Goal: Information Seeking & Learning: Learn about a topic

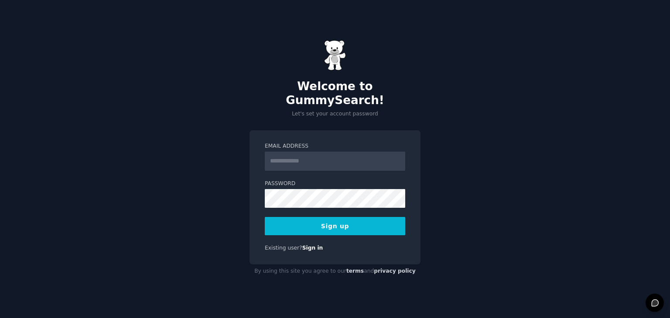
click at [333, 152] on input "Email Address" at bounding box center [335, 161] width 140 height 19
type input "**********"
click at [340, 221] on button "Sign up" at bounding box center [335, 226] width 140 height 18
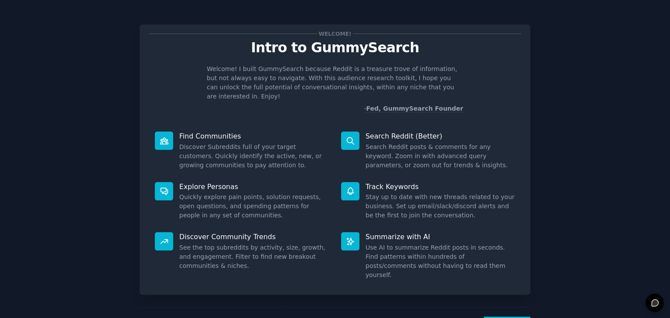
scroll to position [23, 0]
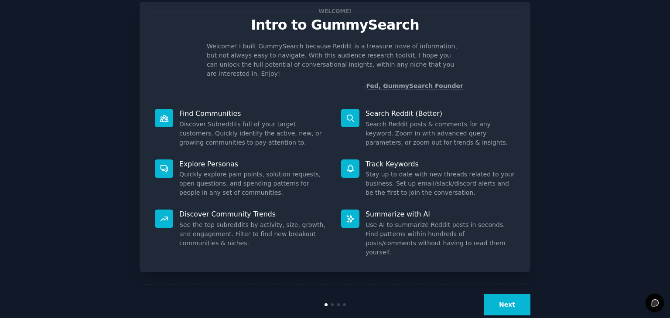
click at [514, 294] on button "Next" at bounding box center [506, 304] width 47 height 21
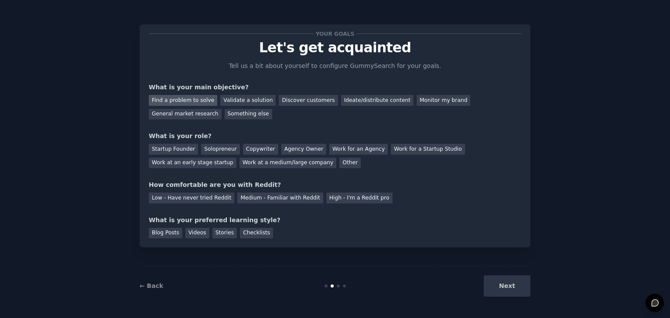
click at [198, 98] on div "Find a problem to solve" at bounding box center [183, 100] width 68 height 11
click at [228, 96] on div "Validate a solution" at bounding box center [247, 100] width 55 height 11
click at [166, 97] on div "Find a problem to solve" at bounding box center [183, 100] width 68 height 11
click at [210, 152] on div "Solopreneur" at bounding box center [220, 149] width 38 height 11
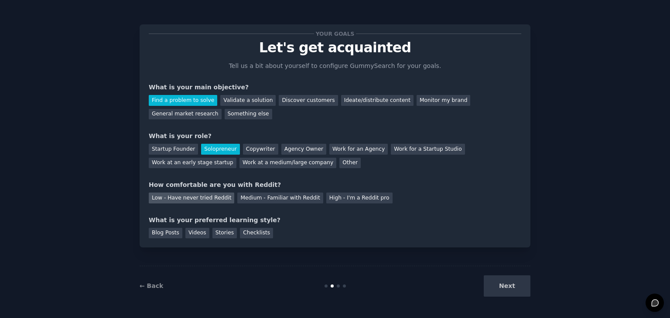
click at [190, 199] on div "Low - Have never tried Reddit" at bounding box center [191, 198] width 85 height 11
click at [194, 235] on div "Videos" at bounding box center [197, 233] width 24 height 11
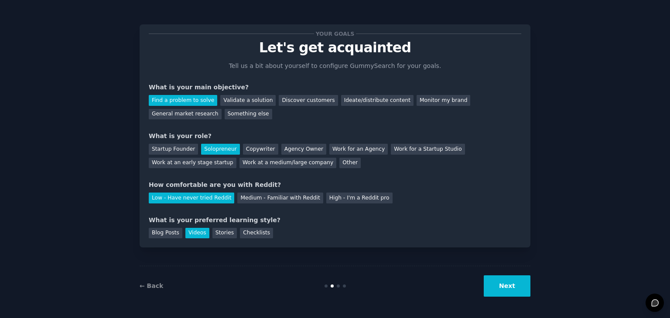
click at [507, 282] on button "Next" at bounding box center [506, 285] width 47 height 21
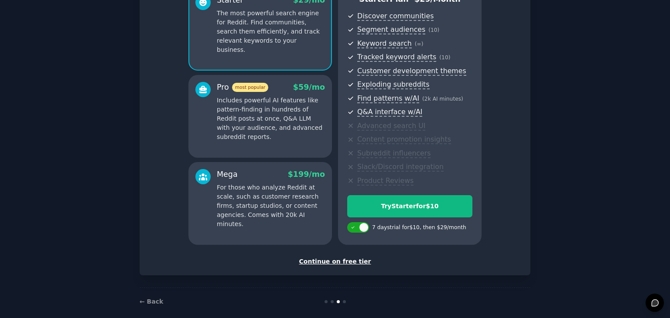
click at [340, 260] on div "Continue on free tier" at bounding box center [335, 261] width 372 height 9
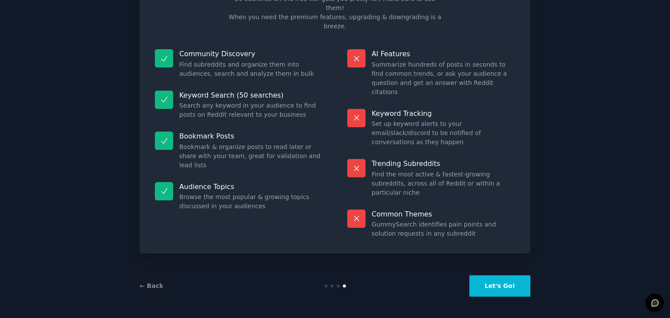
scroll to position [21, 0]
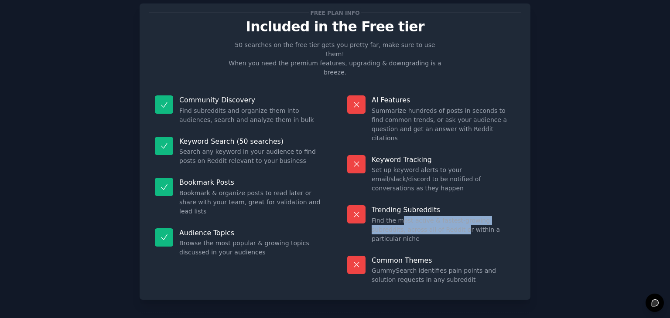
drag, startPoint x: 399, startPoint y: 187, endPoint x: 436, endPoint y: 190, distance: 36.8
click at [436, 216] on dd "Find the most active & fastest-growing subreddits, across all of Reddit or with…" at bounding box center [442, 229] width 143 height 27
drag, startPoint x: 462, startPoint y: 188, endPoint x: 470, endPoint y: 197, distance: 11.4
click at [470, 216] on dd "Find the most active & fastest-growing subreddits, across all of Reddit or with…" at bounding box center [442, 229] width 143 height 27
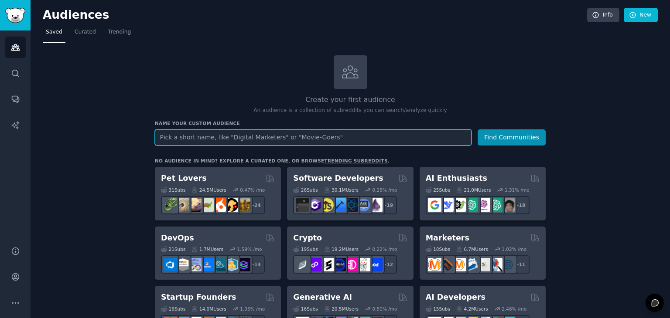
click at [256, 141] on input "text" at bounding box center [313, 137] width 316 height 16
type input "Teachers"
click at [477, 129] on button "Find Communities" at bounding box center [511, 137] width 68 height 16
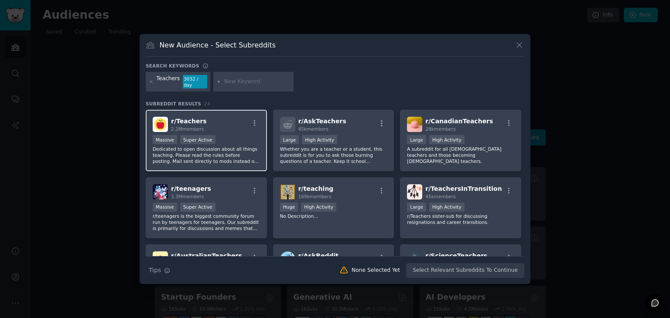
click at [239, 146] on p "Dedicated to open discussion about all things teaching. Please read the rules b…" at bounding box center [206, 155] width 107 height 18
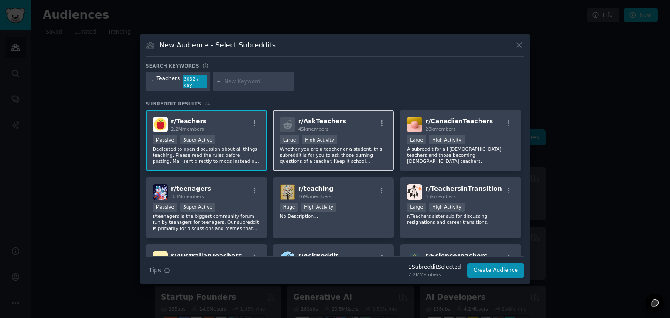
click at [355, 129] on div "r/ AskTeachers 45k members" at bounding box center [333, 124] width 107 height 15
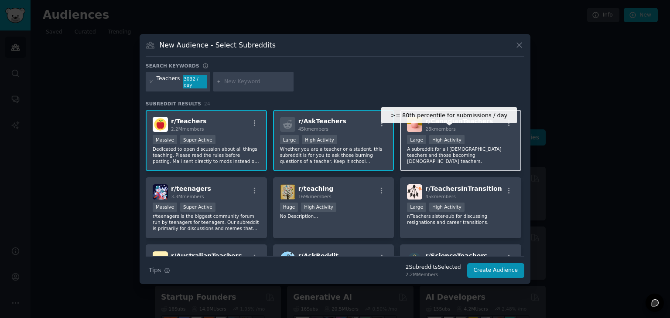
click at [438, 135] on div "High Activity" at bounding box center [446, 139] width 35 height 9
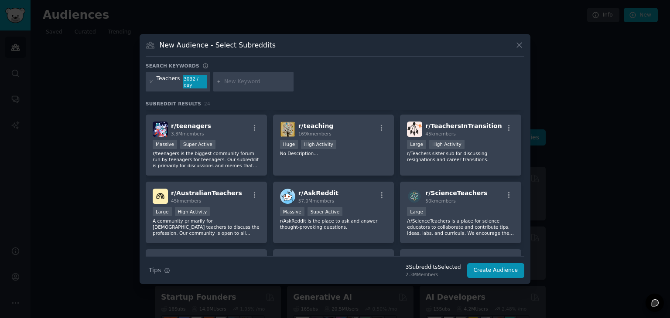
scroll to position [71, 0]
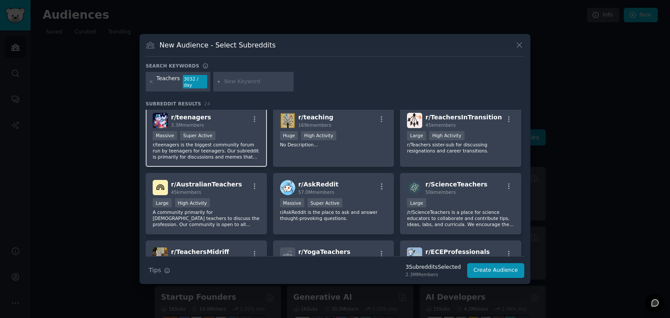
click at [238, 131] on div "Massive Super Active" at bounding box center [206, 136] width 107 height 11
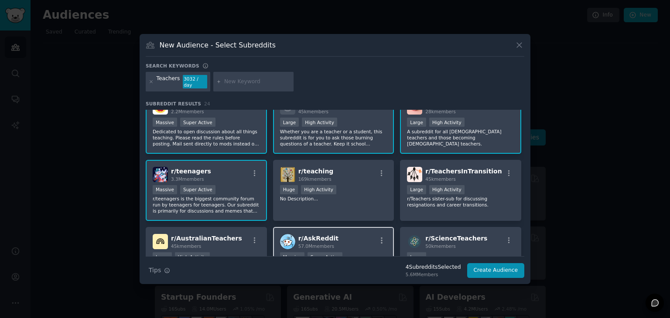
scroll to position [15, 0]
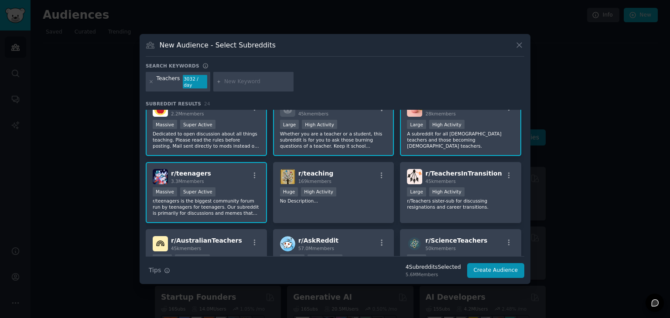
click at [244, 178] on div "r/ teenagers 3.3M members" at bounding box center [206, 176] width 107 height 15
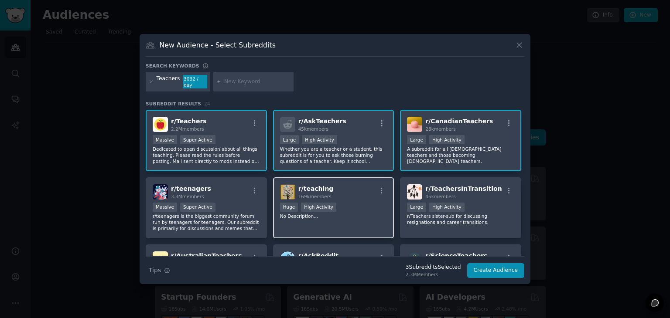
click at [383, 213] on p "No Description..." at bounding box center [333, 216] width 107 height 6
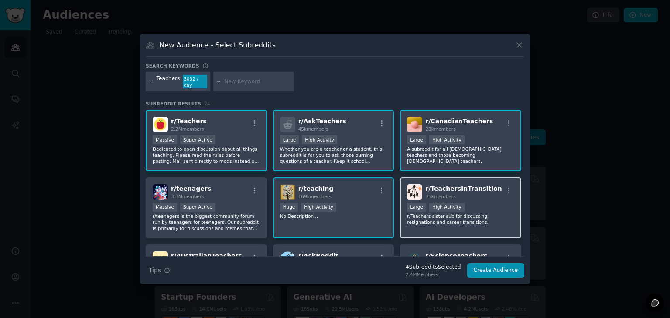
click at [488, 197] on div "r/ TeachersInTransition 45k members >= 80th percentile for submissions / day La…" at bounding box center [460, 207] width 121 height 61
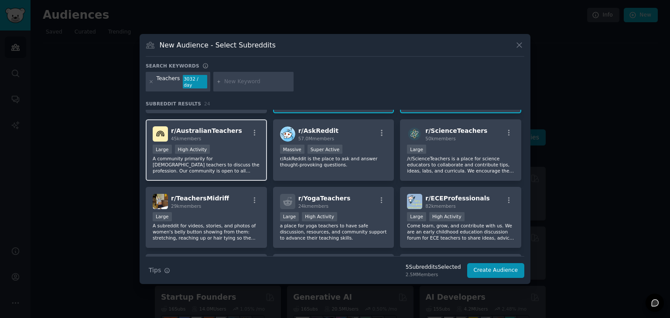
scroll to position [126, 0]
click at [231, 148] on div "Large High Activity" at bounding box center [206, 149] width 107 height 11
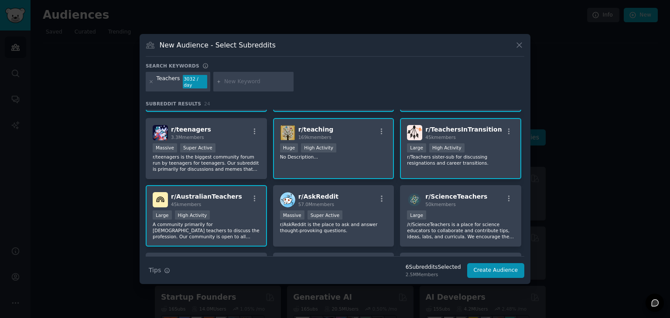
scroll to position [59, 0]
click at [350, 159] on div "r/ teaching 169k members Huge High Activity No Description..." at bounding box center [333, 148] width 121 height 61
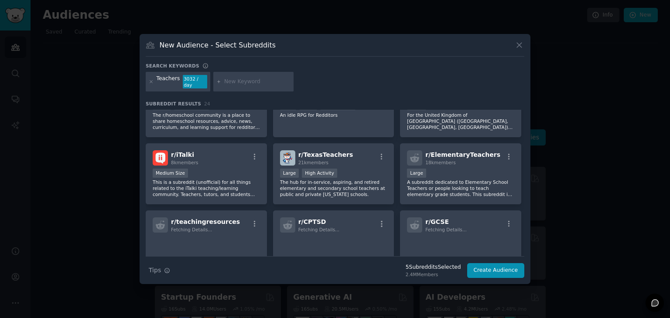
scroll to position [303, 0]
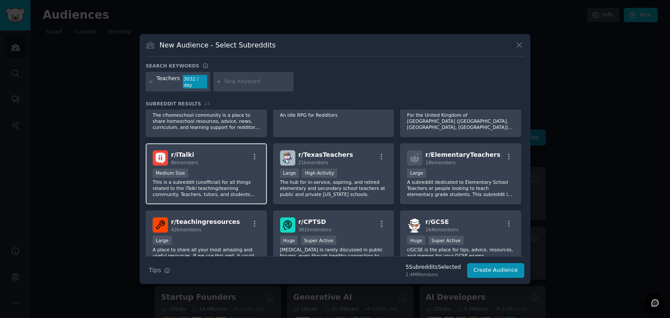
click at [250, 179] on p "This is a subreddit (unofficial) for all things related to the iTalki teaching/…" at bounding box center [206, 188] width 107 height 18
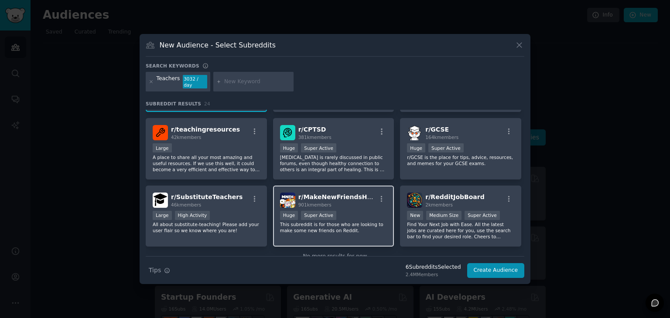
scroll to position [414, 0]
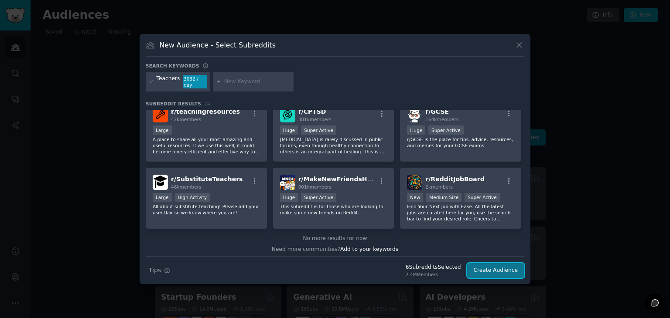
click at [503, 266] on button "Create Audience" at bounding box center [496, 270] width 58 height 15
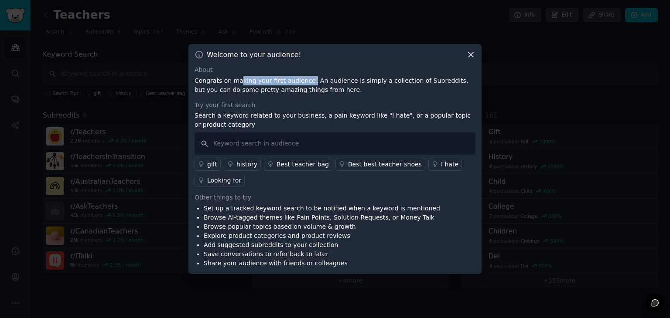
drag, startPoint x: 238, startPoint y: 83, endPoint x: 308, endPoint y: 80, distance: 70.2
click at [308, 80] on p "Congrats on making your first audience! An audience is simply a collection of S…" at bounding box center [334, 85] width 281 height 18
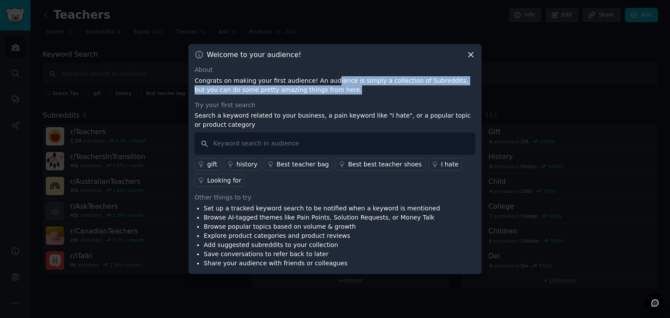
drag, startPoint x: 323, startPoint y: 82, endPoint x: 337, endPoint y: 95, distance: 19.1
click at [337, 95] on div "About Congrats on making your first audience! An audience is simply a collectio…" at bounding box center [334, 166] width 281 height 203
click at [371, 86] on p "Congrats on making your first audience! An audience is simply a collection of S…" at bounding box center [334, 85] width 281 height 18
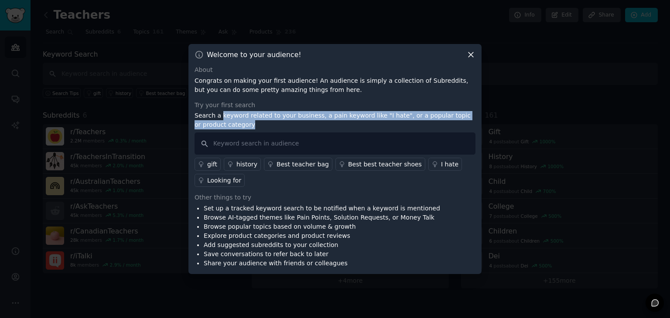
drag, startPoint x: 220, startPoint y: 119, endPoint x: 247, endPoint y: 128, distance: 28.7
click at [247, 128] on p "Search a keyword related to your business, a pain keyword like "I hate", or a p…" at bounding box center [334, 120] width 281 height 18
click at [298, 119] on p "Search a keyword related to your business, a pain keyword like "I hate", or a p…" at bounding box center [334, 120] width 281 height 18
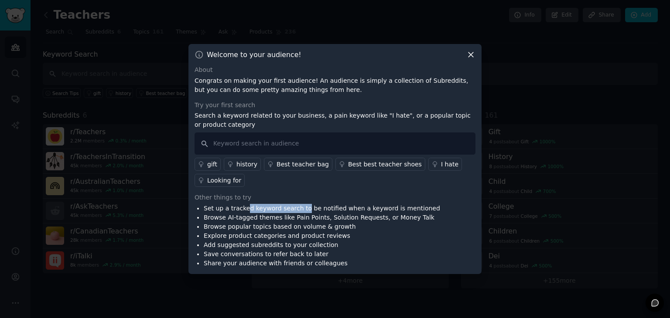
drag, startPoint x: 242, startPoint y: 207, endPoint x: 309, endPoint y: 211, distance: 66.4
click at [309, 211] on li "Set up a tracked keyword search to be notified when a keyword is mentioned" at bounding box center [322, 208] width 236 height 9
drag, startPoint x: 329, startPoint y: 208, endPoint x: 395, endPoint y: 208, distance: 65.8
click at [395, 208] on li "Set up a tracked keyword search to be notified when a keyword is mentioned" at bounding box center [322, 208] width 236 height 9
drag, startPoint x: 219, startPoint y: 219, endPoint x: 291, endPoint y: 219, distance: 71.5
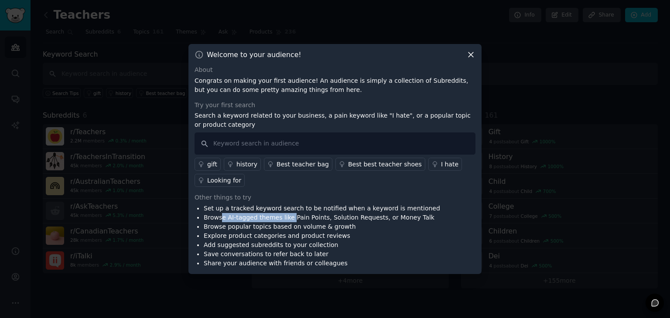
click at [291, 219] on li "Browse AI-tagged themes like Pain Points, Solution Requests, or Money Talk" at bounding box center [322, 217] width 236 height 9
drag, startPoint x: 303, startPoint y: 218, endPoint x: 350, endPoint y: 220, distance: 46.2
click at [350, 220] on li "Browse AI-tagged themes like Pain Points, Solution Requests, or Money Talk" at bounding box center [322, 217] width 236 height 9
click at [246, 220] on li "Browse AI-tagged themes like Pain Points, Solution Requests, or Money Talk" at bounding box center [322, 217] width 236 height 9
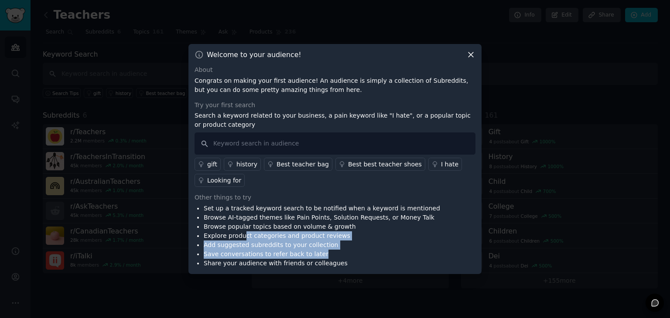
drag, startPoint x: 242, startPoint y: 232, endPoint x: 333, endPoint y: 252, distance: 92.8
click at [333, 252] on ul "Set up a tracked keyword search to be notified when a keyword is mentioned Brow…" at bounding box center [316, 236] width 245 height 64
drag, startPoint x: 319, startPoint y: 264, endPoint x: 349, endPoint y: 224, distance: 50.5
click at [349, 224] on ul "Set up a tracked keyword search to be notified when a keyword is mentioned Brow…" at bounding box center [316, 236] width 245 height 64
click at [466, 59] on icon at bounding box center [470, 54] width 9 height 9
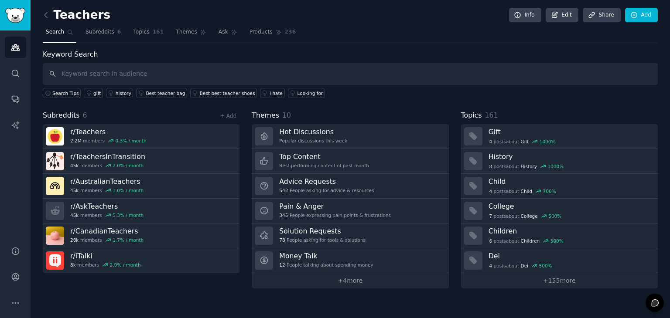
click at [466, 59] on div "Keyword Search Search Tips gift history Best teacher bag Best best teacher shoe…" at bounding box center [350, 73] width 615 height 49
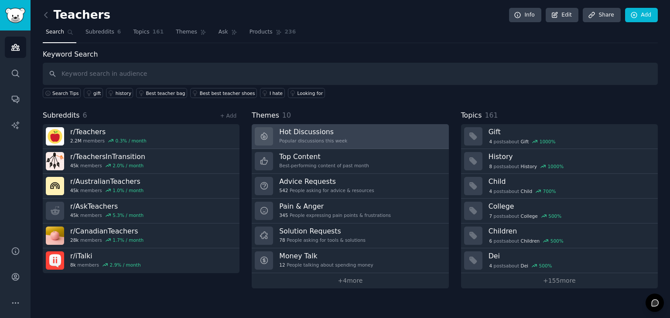
click at [354, 131] on link "Hot Discussions Popular discussions this week" at bounding box center [350, 136] width 197 height 25
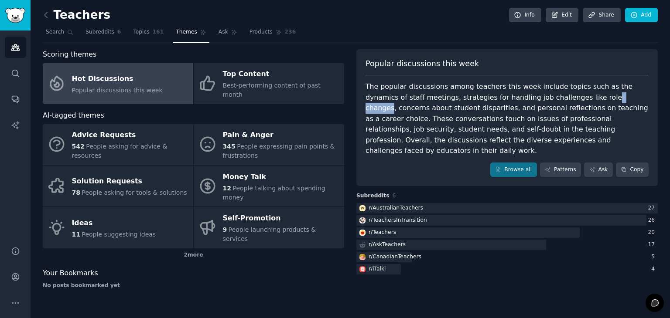
drag, startPoint x: 549, startPoint y: 92, endPoint x: 579, endPoint y: 95, distance: 29.9
click at [579, 95] on div "The popular discussions among teachers this week include topics such as the dyn…" at bounding box center [506, 119] width 283 height 75
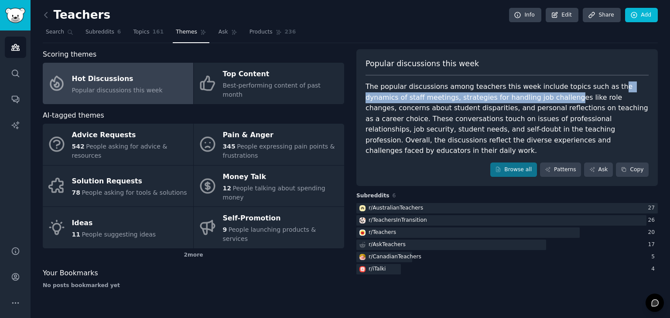
drag, startPoint x: 595, startPoint y: 86, endPoint x: 518, endPoint y: 94, distance: 78.0
click at [518, 94] on div "The popular discussions among teachers this week include topics such as the dyn…" at bounding box center [506, 119] width 283 height 75
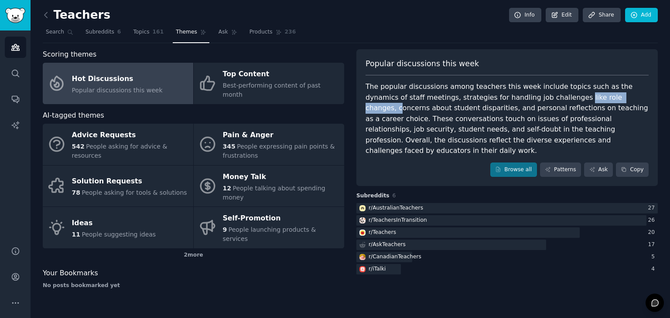
drag, startPoint x: 527, startPoint y: 95, endPoint x: 586, endPoint y: 96, distance: 58.4
click at [586, 96] on div "The popular discussions among teachers this week include topics such as the dyn…" at bounding box center [506, 119] width 283 height 75
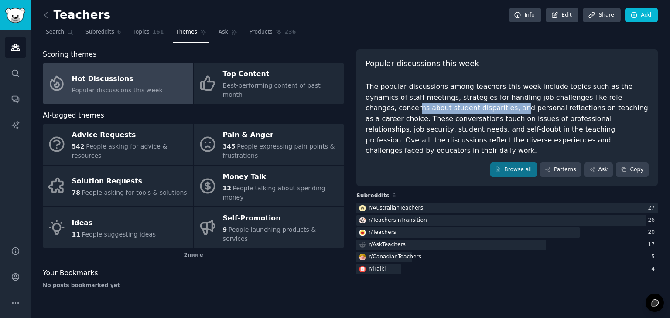
drag, startPoint x: 603, startPoint y: 98, endPoint x: 429, endPoint y: 108, distance: 173.8
click at [429, 108] on div "The popular discussions among teachers this week include topics such as the dyn…" at bounding box center [506, 119] width 283 height 75
click at [433, 108] on div "The popular discussions among teachers this week include topics such as the dyn…" at bounding box center [506, 119] width 283 height 75
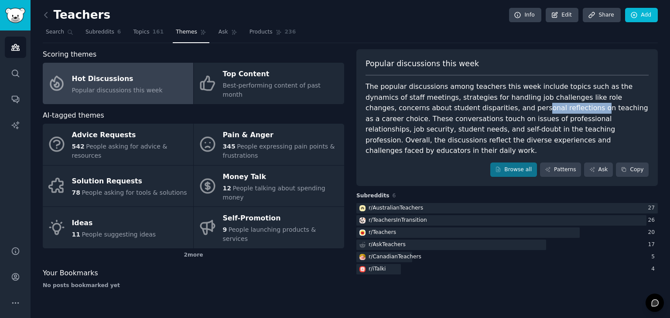
drag, startPoint x: 450, startPoint y: 111, endPoint x: 512, endPoint y: 110, distance: 61.9
click at [512, 110] on div "The popular discussions among teachers this week include topics such as the dyn…" at bounding box center [506, 119] width 283 height 75
drag, startPoint x: 523, startPoint y: 110, endPoint x: 586, endPoint y: 108, distance: 62.4
click at [586, 108] on div "The popular discussions among teachers this week include topics such as the dyn…" at bounding box center [506, 119] width 283 height 75
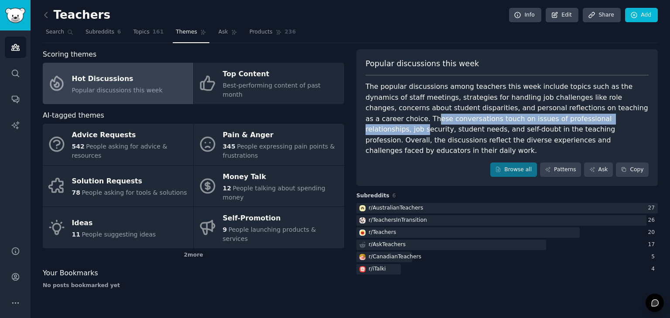
drag, startPoint x: 600, startPoint y: 108, endPoint x: 560, endPoint y: 122, distance: 42.5
click at [560, 122] on div "The popular discussions among teachers this week include topics such as the dyn…" at bounding box center [506, 119] width 283 height 75
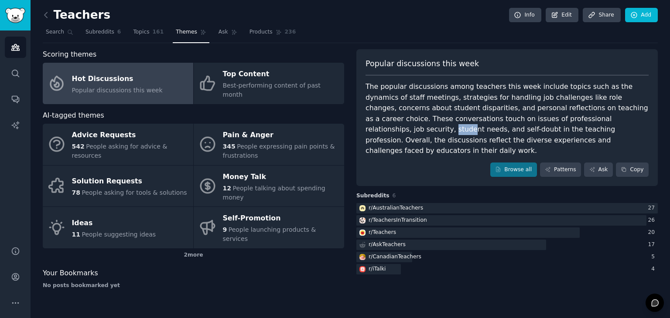
drag, startPoint x: 584, startPoint y: 121, endPoint x: 605, endPoint y: 121, distance: 21.4
click at [605, 121] on div "The popular discussions among teachers this week include topics such as the dyn…" at bounding box center [506, 119] width 283 height 75
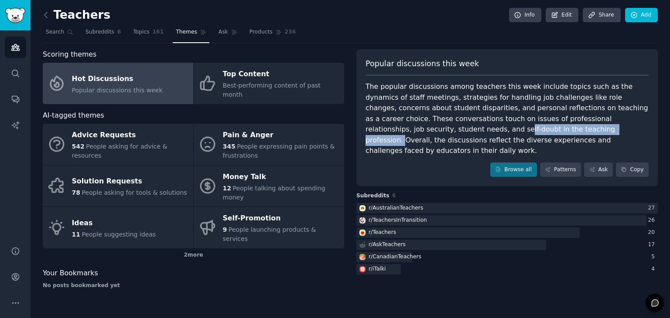
drag, startPoint x: 370, startPoint y: 126, endPoint x: 481, endPoint y: 131, distance: 111.3
click at [481, 131] on div "The popular discussions among teachers this week include topics such as the dyn…" at bounding box center [506, 119] width 283 height 75
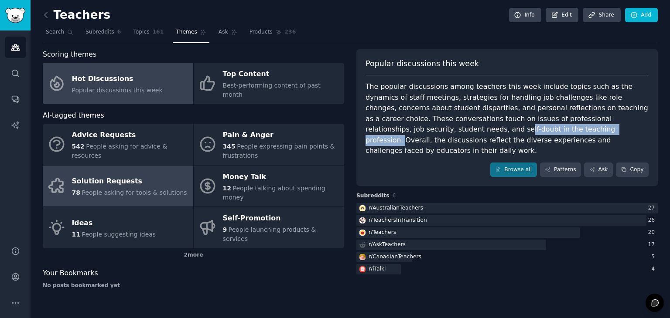
click at [150, 189] on span "People asking for tools & solutions" at bounding box center [134, 192] width 105 height 7
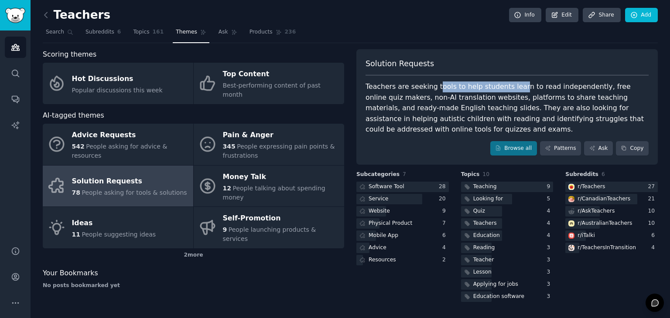
drag, startPoint x: 431, startPoint y: 82, endPoint x: 511, endPoint y: 89, distance: 80.5
click at [511, 89] on div "Teachers are seeking tools to help students learn to read independently, free o…" at bounding box center [506, 109] width 283 height 54
drag, startPoint x: 538, startPoint y: 86, endPoint x: 510, endPoint y: 88, distance: 28.4
click at [510, 88] on div "Teachers are seeking tools to help students learn to read independently, free o…" at bounding box center [506, 109] width 283 height 54
click at [561, 85] on div "Teachers are seeking tools to help students learn to read independently, free o…" at bounding box center [506, 109] width 283 height 54
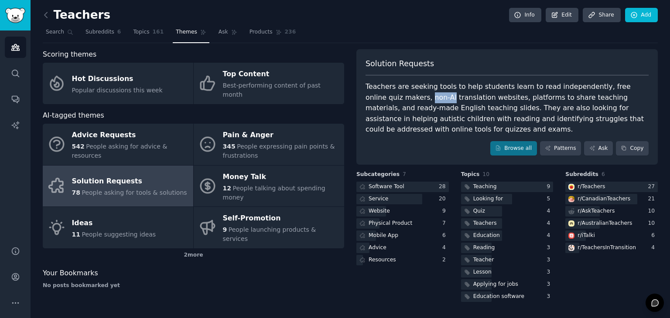
drag, startPoint x: 389, startPoint y: 96, endPoint x: 411, endPoint y: 98, distance: 21.4
click at [411, 98] on div "Teachers are seeking tools to help students learn to read independently, free o…" at bounding box center [506, 109] width 283 height 54
drag, startPoint x: 416, startPoint y: 98, endPoint x: 438, endPoint y: 98, distance: 21.4
click at [438, 98] on div "Teachers are seeking tools to help students learn to read independently, free o…" at bounding box center [506, 109] width 283 height 54
drag, startPoint x: 488, startPoint y: 96, endPoint x: 495, endPoint y: 97, distance: 6.6
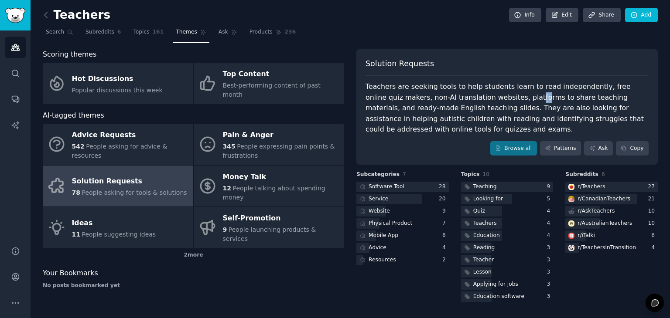
click at [495, 97] on div "Teachers are seeking tools to help students learn to read independently, free o…" at bounding box center [506, 109] width 283 height 54
click at [534, 100] on div "Teachers are seeking tools to help students learn to read independently, free o…" at bounding box center [506, 109] width 283 height 54
drag, startPoint x: 534, startPoint y: 100, endPoint x: 567, endPoint y: 100, distance: 33.1
click at [567, 100] on div "Teachers are seeking tools to help students learn to read independently, free o…" at bounding box center [506, 109] width 283 height 54
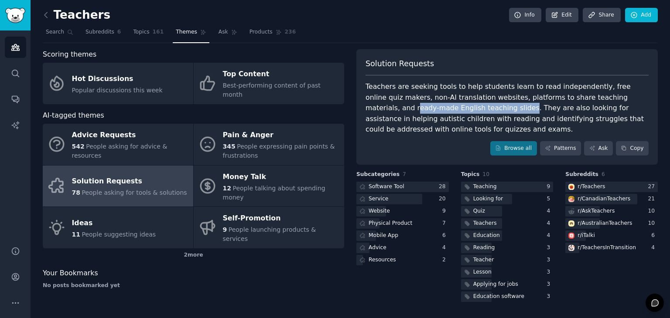
drag, startPoint x: 607, startPoint y: 97, endPoint x: 434, endPoint y: 110, distance: 173.5
click at [434, 110] on div "Teachers are seeking tools to help students learn to read independently, free o…" at bounding box center [506, 109] width 283 height 54
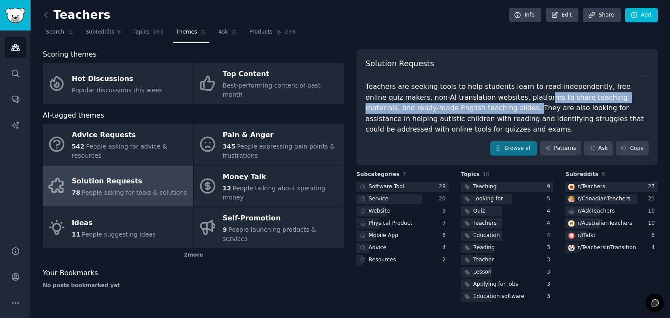
drag, startPoint x: 437, startPoint y: 110, endPoint x: 501, endPoint y: 99, distance: 64.5
click at [501, 99] on div "Teachers are seeking tools to help students learn to read independently, free o…" at bounding box center [506, 109] width 283 height 54
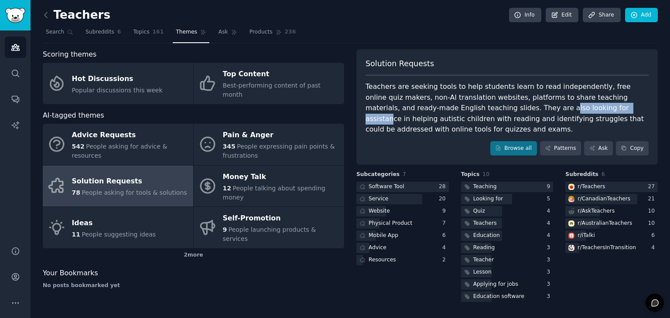
drag, startPoint x: 469, startPoint y: 109, endPoint x: 537, endPoint y: 110, distance: 68.0
click at [537, 110] on div "Teachers are seeking tools to help students learn to read independently, free o…" at bounding box center [506, 109] width 283 height 54
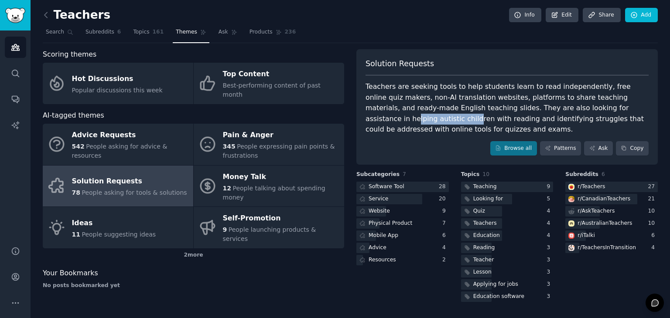
drag, startPoint x: 559, startPoint y: 110, endPoint x: 614, endPoint y: 108, distance: 55.4
click at [614, 108] on div "Teachers are seeking tools to help students learn to read independently, free o…" at bounding box center [506, 109] width 283 height 54
drag, startPoint x: 386, startPoint y: 118, endPoint x: 449, endPoint y: 119, distance: 63.2
click at [449, 119] on div "Teachers are seeking tools to help students learn to read independently, free o…" at bounding box center [506, 109] width 283 height 54
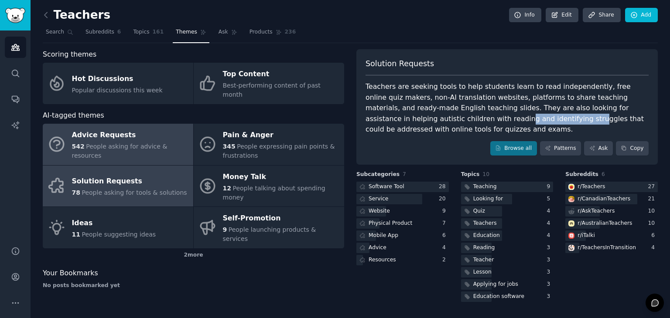
click at [181, 135] on div "Advice Requests" at bounding box center [130, 136] width 117 height 14
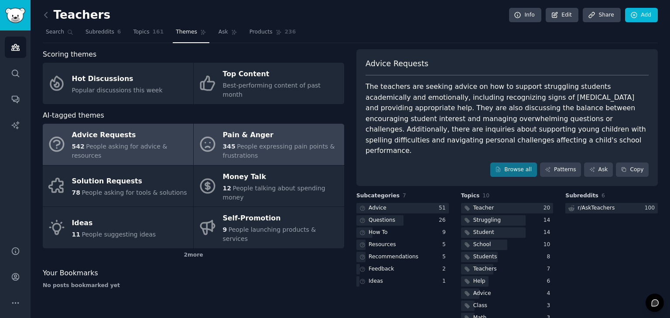
click at [306, 129] on div "Pain & Anger" at bounding box center [281, 136] width 117 height 14
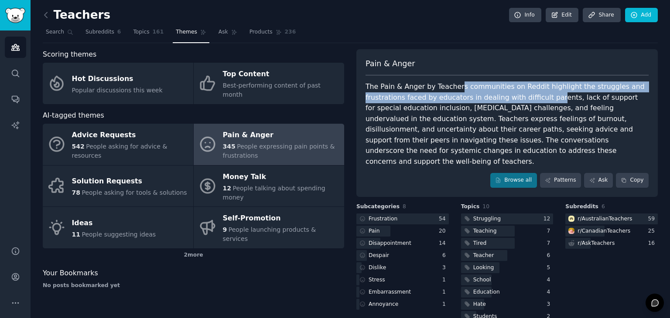
drag, startPoint x: 452, startPoint y: 87, endPoint x: 543, endPoint y: 95, distance: 91.4
click at [543, 95] on div "The Pain & Anger by Teachers communities on Reddit highlight the struggles and …" at bounding box center [506, 124] width 283 height 85
click at [406, 102] on div "The Pain & Anger by Teachers communities on Reddit highlight the struggles and …" at bounding box center [506, 124] width 283 height 85
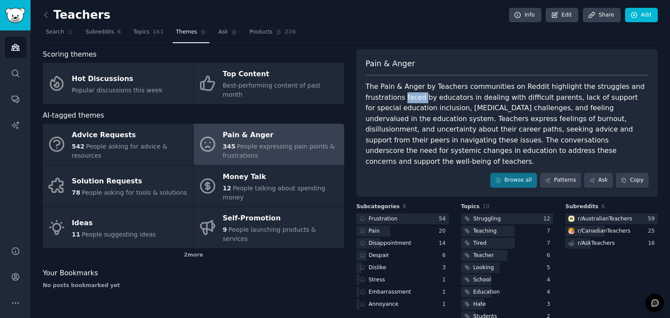
click at [406, 102] on div "The Pain & Anger by Teachers communities on Reddit highlight the struggles and …" at bounding box center [506, 124] width 283 height 85
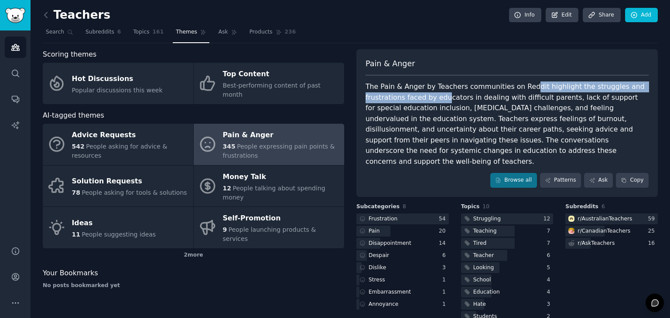
drag, startPoint x: 441, startPoint y: 102, endPoint x: 520, endPoint y: 90, distance: 79.8
click at [520, 90] on div "The Pain & Anger by Teachers communities on Reddit highlight the struggles and …" at bounding box center [506, 124] width 283 height 85
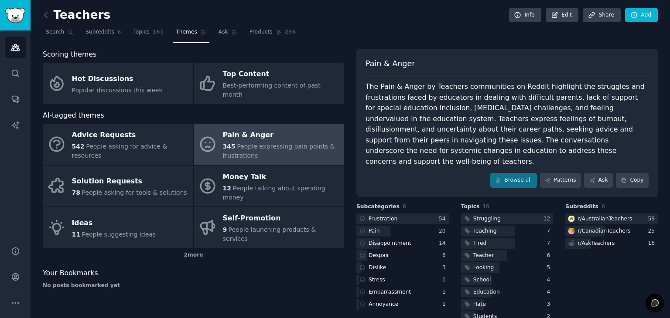
drag, startPoint x: 524, startPoint y: 98, endPoint x: 546, endPoint y: 96, distance: 21.4
click at [546, 96] on div "The Pain & Anger by Teachers communities on Reddit highlight the struggles and …" at bounding box center [506, 124] width 283 height 85
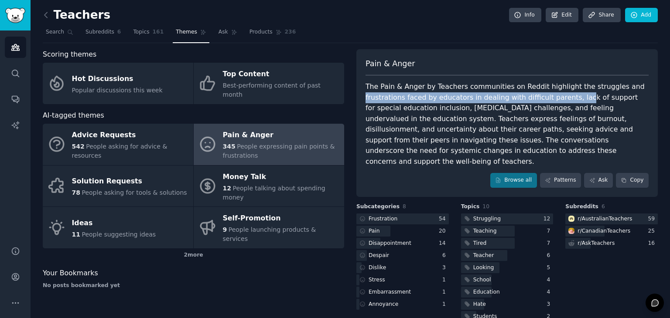
drag, startPoint x: 564, startPoint y: 96, endPoint x: 648, endPoint y: 90, distance: 84.3
click at [648, 90] on div "Pain & Anger The Pain & Anger by Teachers communities on Reddit highlight the s…" at bounding box center [506, 123] width 301 height 148
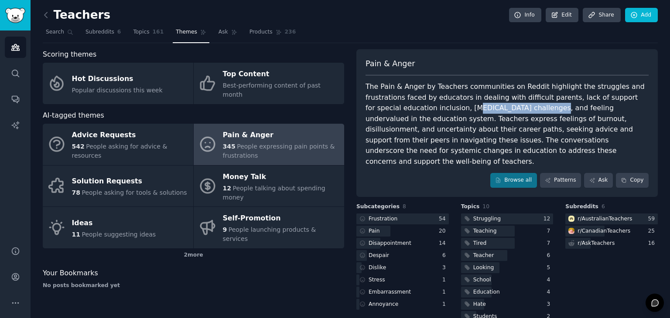
drag, startPoint x: 435, startPoint y: 107, endPoint x: 517, endPoint y: 112, distance: 82.5
click at [517, 112] on div "The Pain & Anger by Teachers communities on Reddit highlight the struggles and …" at bounding box center [506, 124] width 283 height 85
drag, startPoint x: 534, startPoint y: 108, endPoint x: 581, endPoint y: 108, distance: 46.6
click at [581, 108] on div "The Pain & Anger by Teachers communities on Reddit highlight the struggles and …" at bounding box center [506, 124] width 283 height 85
drag, startPoint x: 384, startPoint y: 122, endPoint x: 409, endPoint y: 119, distance: 25.9
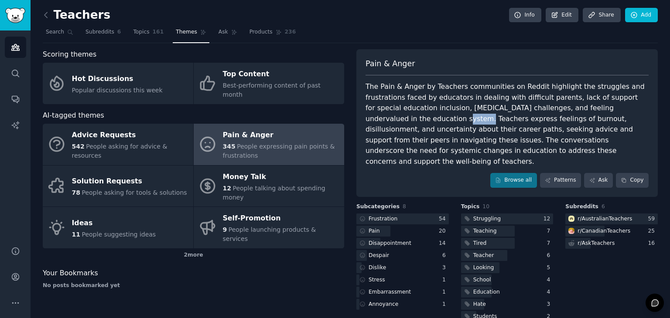
click at [409, 119] on div "The Pain & Anger by Teachers communities on Reddit highlight the struggles and …" at bounding box center [506, 124] width 283 height 85
drag, startPoint x: 437, startPoint y: 119, endPoint x: 489, endPoint y: 119, distance: 52.3
click at [489, 119] on div "The Pain & Anger by Teachers communities on Reddit highlight the struggles and …" at bounding box center [506, 124] width 283 height 85
drag, startPoint x: 516, startPoint y: 119, endPoint x: 558, endPoint y: 118, distance: 42.3
click at [558, 118] on div "The Pain & Anger by Teachers communities on Reddit highlight the struggles and …" at bounding box center [506, 124] width 283 height 85
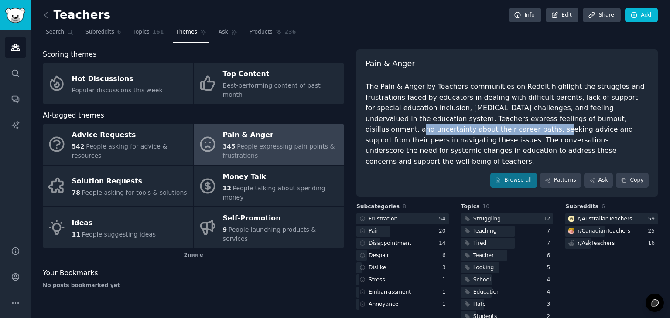
drag, startPoint x: 575, startPoint y: 116, endPoint x: 435, endPoint y: 132, distance: 140.7
click at [435, 132] on div "The Pain & Anger by Teachers communities on Reddit highlight the struggles and …" at bounding box center [506, 124] width 283 height 85
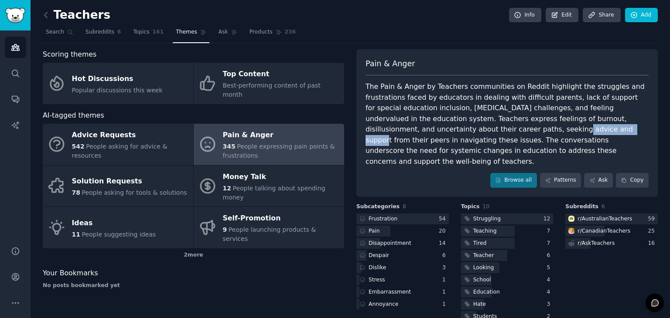
drag, startPoint x: 447, startPoint y: 131, endPoint x: 505, endPoint y: 130, distance: 58.0
click at [505, 130] on div "The Pain & Anger by Teachers communities on Reddit highlight the struggles and …" at bounding box center [506, 124] width 283 height 85
drag, startPoint x: 537, startPoint y: 129, endPoint x: 593, endPoint y: 129, distance: 55.8
click at [593, 129] on div "The Pain & Anger by Teachers communities on Reddit highlight the struggles and …" at bounding box center [506, 124] width 283 height 85
drag, startPoint x: 406, startPoint y: 137, endPoint x: 450, endPoint y: 142, distance: 44.2
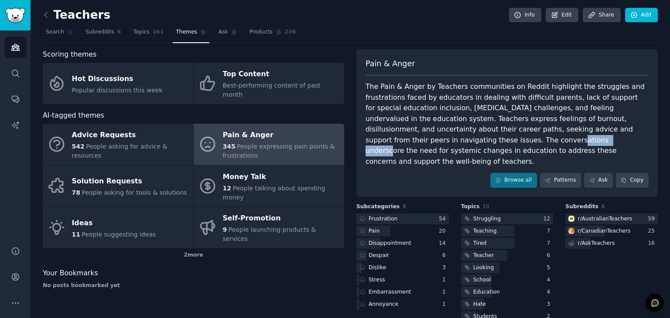
click at [450, 142] on div "The Pain & Anger by Teachers communities on Reddit highlight the struggles and …" at bounding box center [506, 124] width 283 height 85
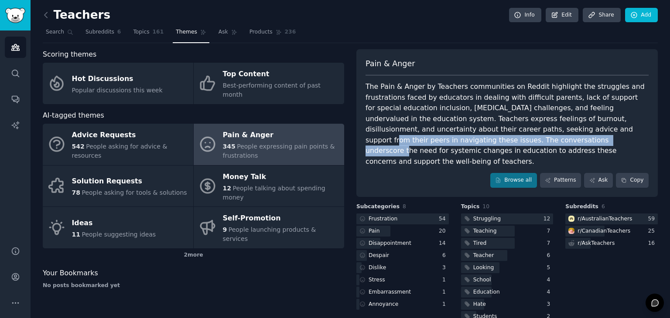
drag, startPoint x: 466, startPoint y: 140, endPoint x: 520, endPoint y: 132, distance: 54.2
click at [520, 132] on div "The Pain & Anger by Teachers communities on Reddit highlight the struggles and …" at bounding box center [506, 124] width 283 height 85
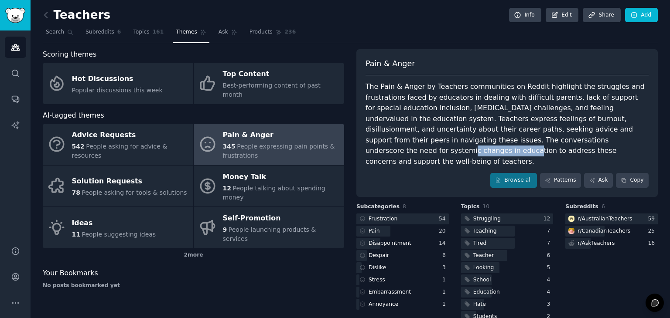
drag, startPoint x: 521, startPoint y: 137, endPoint x: 589, endPoint y: 145, distance: 68.4
click at [589, 145] on div "The Pain & Anger by Teachers communities on Reddit highlight the struggles and …" at bounding box center [506, 124] width 283 height 85
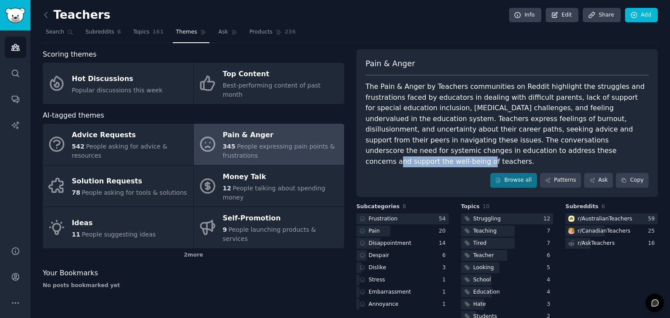
drag, startPoint x: 401, startPoint y: 146, endPoint x: 506, endPoint y: 153, distance: 105.3
click at [506, 153] on div "The Pain & Anger by Teachers communities on Reddit highlight the struggles and …" at bounding box center [506, 124] width 283 height 85
click at [565, 173] on link "Patterns" at bounding box center [560, 180] width 41 height 15
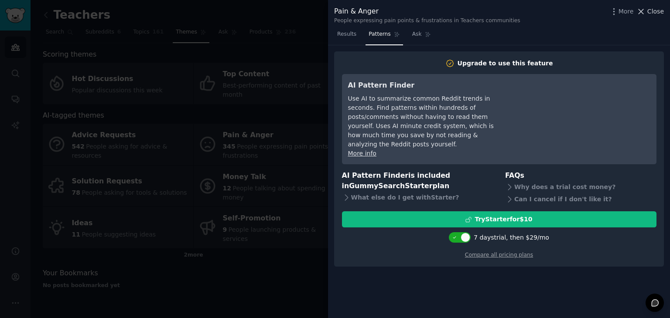
click at [659, 14] on span "Close" at bounding box center [655, 11] width 17 height 9
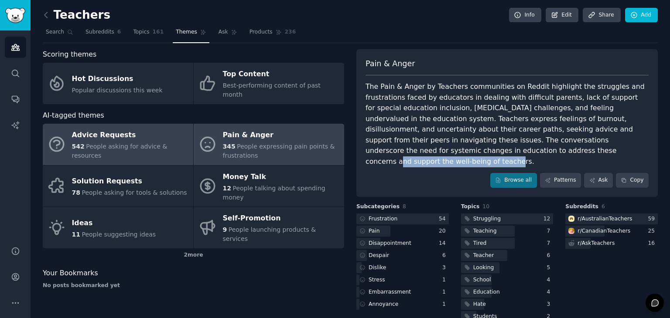
click at [118, 132] on div "Advice Requests" at bounding box center [130, 136] width 117 height 14
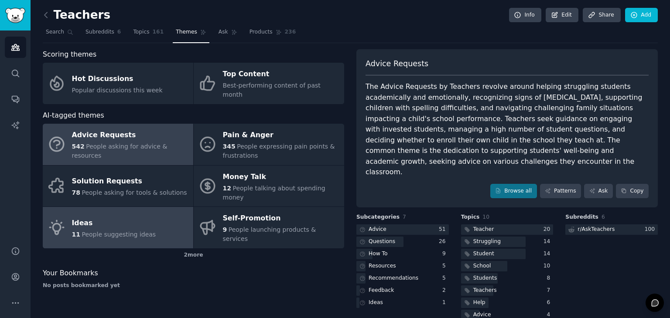
click at [132, 216] on div "Ideas" at bounding box center [114, 223] width 84 height 14
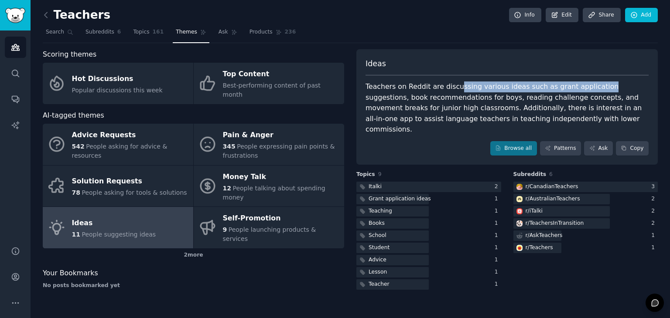
drag, startPoint x: 452, startPoint y: 85, endPoint x: 591, endPoint y: 83, distance: 138.6
click at [591, 83] on div "Teachers on Reddit are discussing various ideas such as grant application sugge…" at bounding box center [506, 109] width 283 height 54
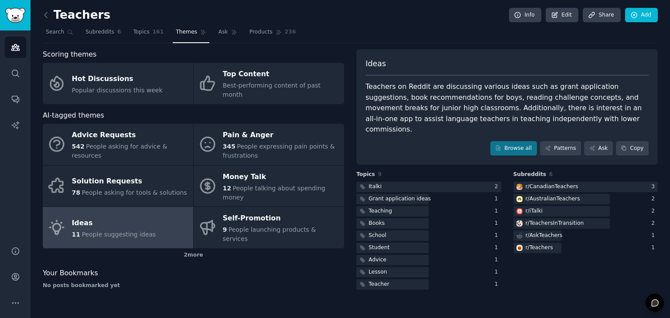
click at [441, 96] on div "Teachers on Reddit are discussing various ideas such as grant application sugge…" at bounding box center [506, 109] width 283 height 54
drag, startPoint x: 452, startPoint y: 100, endPoint x: 517, endPoint y: 97, distance: 64.6
click at [517, 97] on div "Teachers on Reddit are discussing various ideas such as grant application sugge…" at bounding box center [506, 109] width 283 height 54
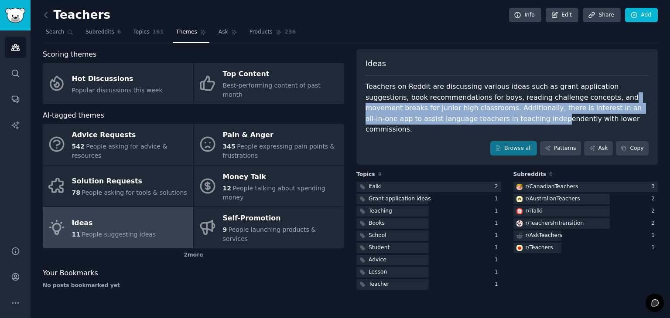
drag, startPoint x: 547, startPoint y: 98, endPoint x: 446, endPoint y: 113, distance: 102.3
click at [446, 113] on div "Teachers on Reddit are discussing various ideas such as grant application sugge…" at bounding box center [506, 109] width 283 height 54
click at [442, 112] on div "Teachers on Reddit are discussing various ideas such as grant application sugge…" at bounding box center [506, 109] width 283 height 54
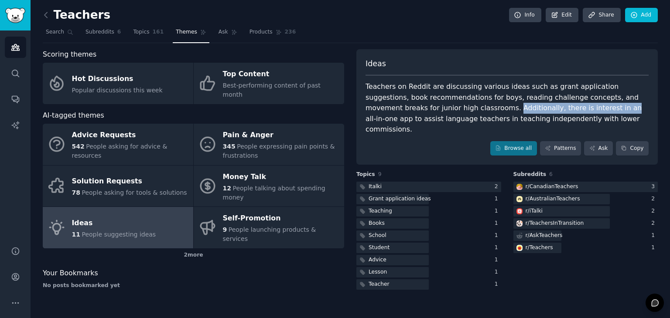
drag, startPoint x: 442, startPoint y: 112, endPoint x: 515, endPoint y: 106, distance: 72.6
click at [515, 106] on div "Teachers on Reddit are discussing various ideas such as grant application sugge…" at bounding box center [506, 109] width 283 height 54
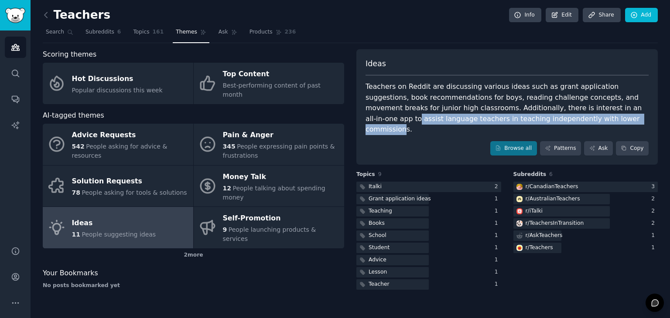
drag, startPoint x: 541, startPoint y: 113, endPoint x: 572, endPoint y: 107, distance: 31.5
click at [572, 107] on div "Teachers on Reddit are discussing various ideas such as grant application sugge…" at bounding box center [506, 109] width 283 height 54
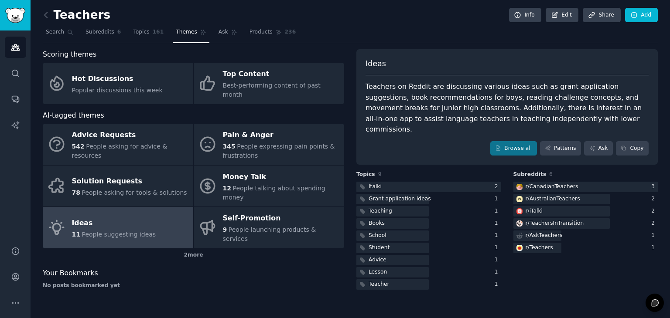
click at [538, 109] on div "Teachers on Reddit are discussing various ideas such as grant application sugge…" at bounding box center [506, 109] width 283 height 54
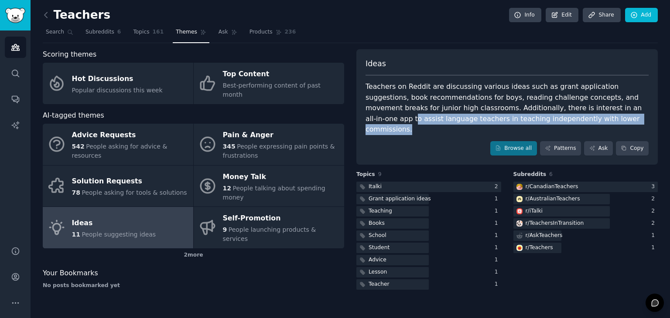
drag, startPoint x: 570, startPoint y: 109, endPoint x: 547, endPoint y: 120, distance: 26.1
click at [547, 120] on div "Teachers on Reddit are discussing various ideas such as grant application sugge…" at bounding box center [506, 109] width 283 height 54
click at [569, 182] on div "r/ CanadianTeachers" at bounding box center [546, 187] width 66 height 11
click at [567, 195] on div "r/ AustralianTeachers" at bounding box center [552, 199] width 54 height 8
click at [568, 206] on div at bounding box center [561, 211] width 96 height 11
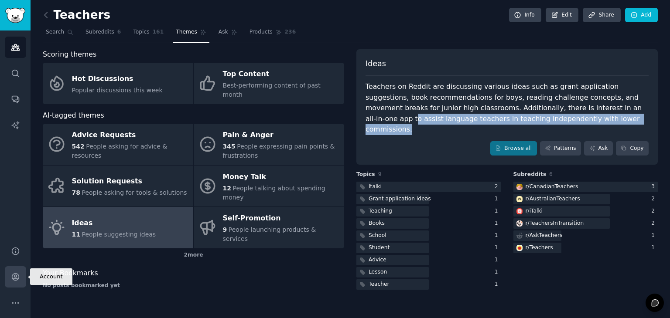
click at [15, 282] on link "Account" at bounding box center [15, 276] width 21 height 21
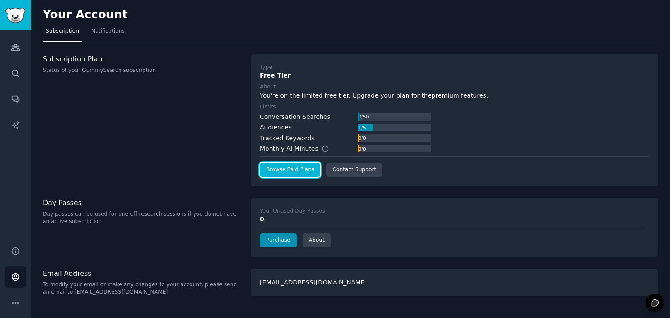
click at [313, 174] on link "Browse Paid Plans" at bounding box center [290, 170] width 60 height 14
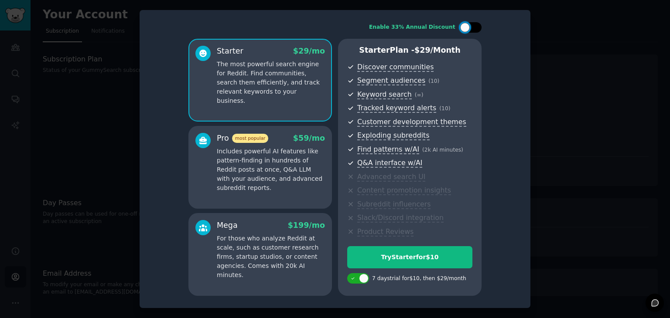
click at [467, 25] on div at bounding box center [465, 28] width 10 height 10
click at [467, 25] on div at bounding box center [470, 27] width 22 height 10
checkbox input "false"
click at [538, 48] on div at bounding box center [335, 159] width 670 height 318
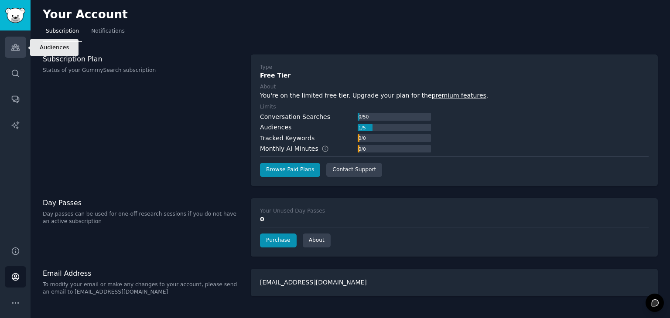
click at [14, 44] on icon "Sidebar" at bounding box center [15, 47] width 9 height 9
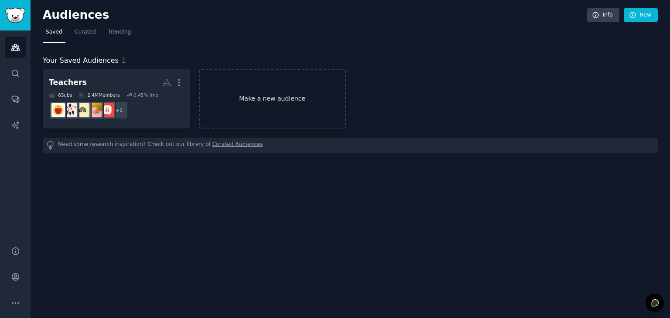
click at [289, 76] on link "Make a new audience" at bounding box center [272, 99] width 147 height 60
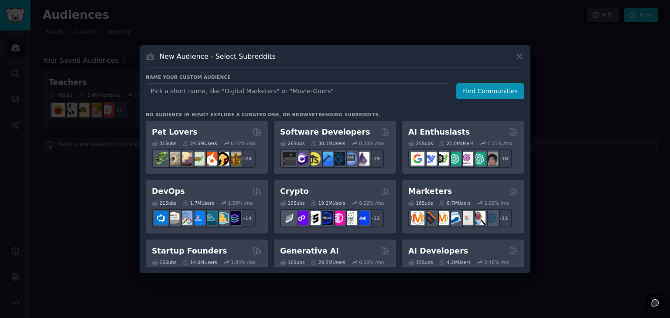
click at [281, 88] on input "text" at bounding box center [298, 91] width 304 height 16
type input "English Learning"
click button "Find Communities" at bounding box center [490, 91] width 68 height 16
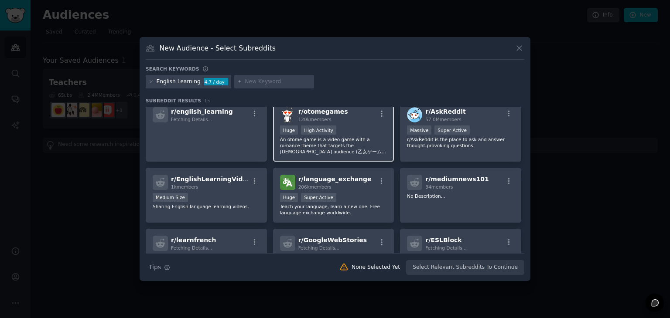
scroll to position [141, 0]
click at [309, 245] on span "9 members" at bounding box center [310, 247] width 25 height 5
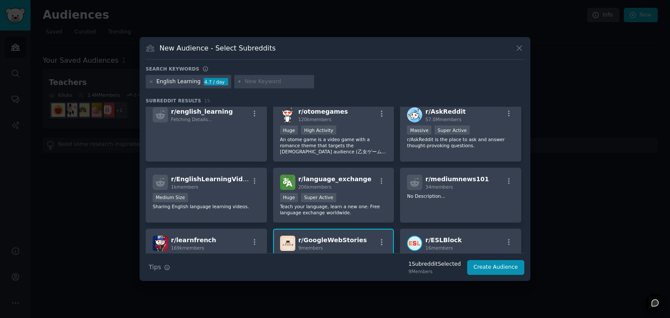
click at [305, 237] on span "r/ GoogleWebStories" at bounding box center [332, 240] width 68 height 7
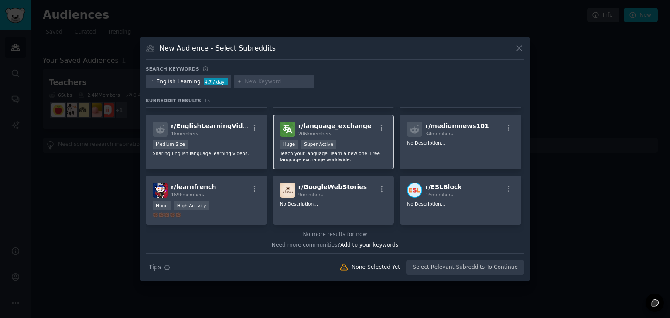
scroll to position [0, 0]
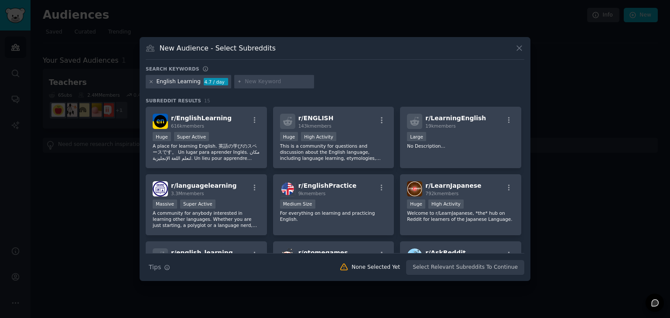
click at [153, 81] on icon at bounding box center [151, 81] width 5 height 5
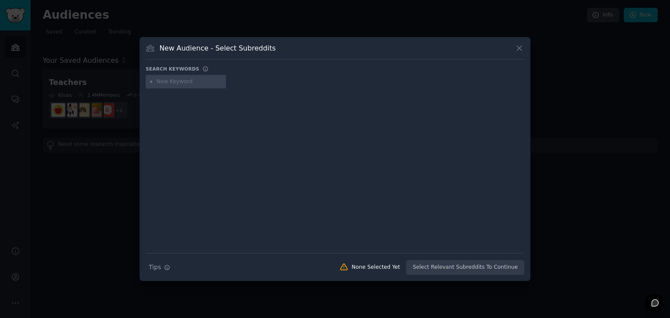
click at [181, 84] on input "text" at bounding box center [189, 82] width 66 height 8
type input "l"
type input "language learning"
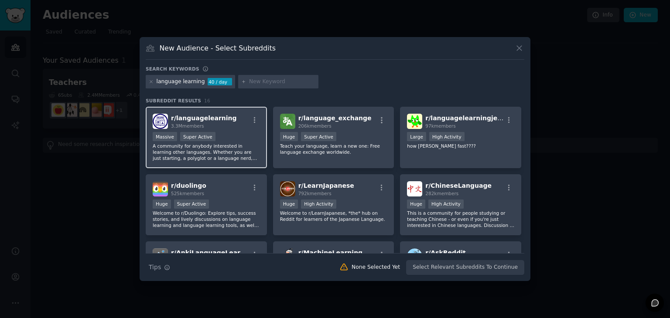
click at [242, 137] on div "Massive Super Active" at bounding box center [206, 137] width 107 height 11
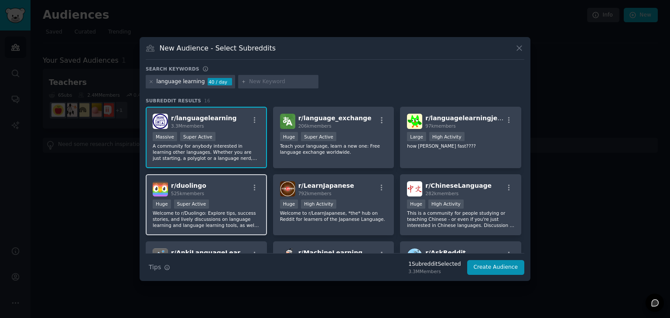
click at [240, 198] on div "r/ duolingo 525k members Huge Super Active Welcome to r/Duolingo: Explore tips,…" at bounding box center [206, 204] width 121 height 61
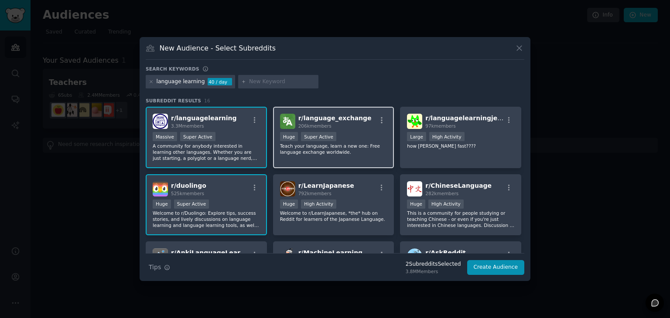
click at [329, 145] on p "Teach your language, learn a new one: Free language exchange worldwide." at bounding box center [333, 149] width 107 height 12
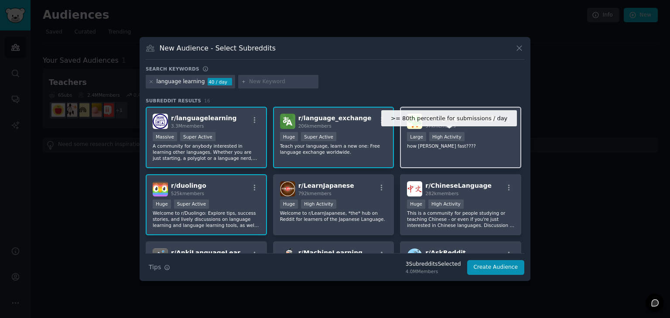
click at [449, 133] on div "High Activity" at bounding box center [446, 136] width 35 height 9
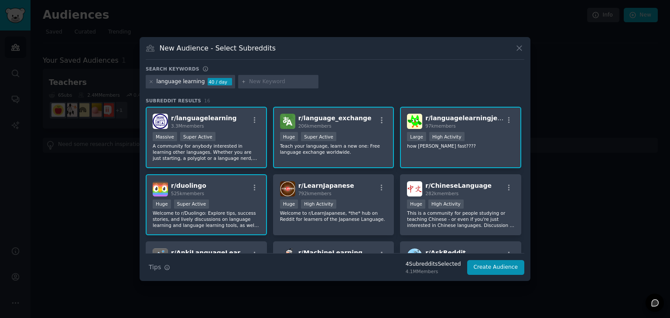
click at [479, 137] on div ">= 80th percentile for submissions / day Large High Activity" at bounding box center [460, 137] width 107 height 11
click at [436, 149] on div "r/ languagelearningjerk 97k members >= 80th percentile for submissions / day La…" at bounding box center [460, 137] width 121 height 61
click at [350, 215] on p "Welcome to r/LearnJapanese, *the* hub on Reddit for learners of the Japanese La…" at bounding box center [333, 216] width 107 height 12
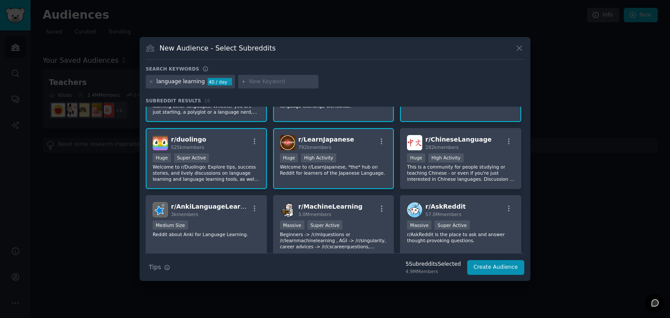
scroll to position [47, 0]
click at [324, 176] on div "r/ LearnJapanese 792k members 100,000 - 1,000,000 members Huge High Activity We…" at bounding box center [333, 157] width 121 height 61
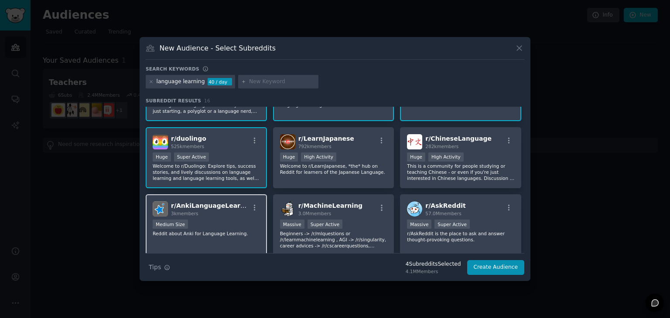
click at [236, 235] on p "Reddit about Anki for Language Learning." at bounding box center [206, 234] width 107 height 6
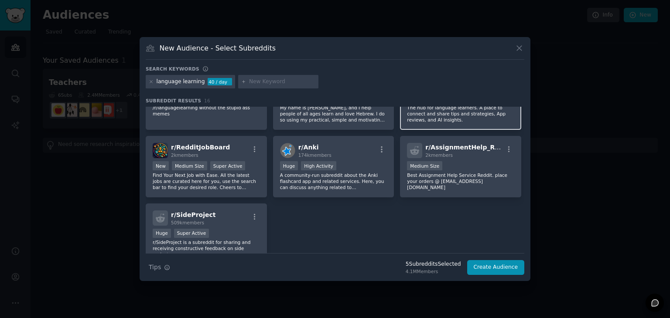
scroll to position [241, 0]
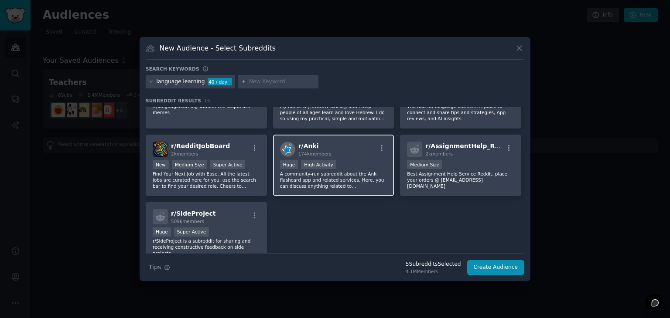
click at [336, 178] on p "A community-run subreddit about the Anki flashcard app and related services. He…" at bounding box center [333, 180] width 107 height 18
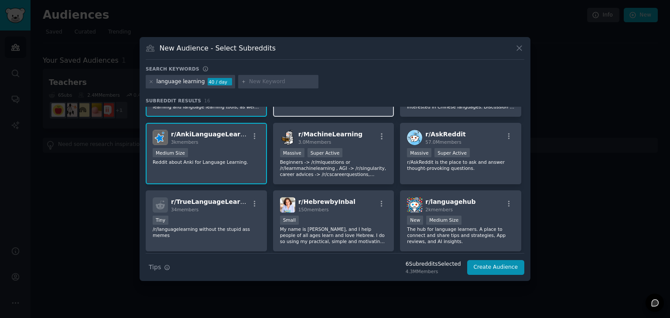
scroll to position [274, 0]
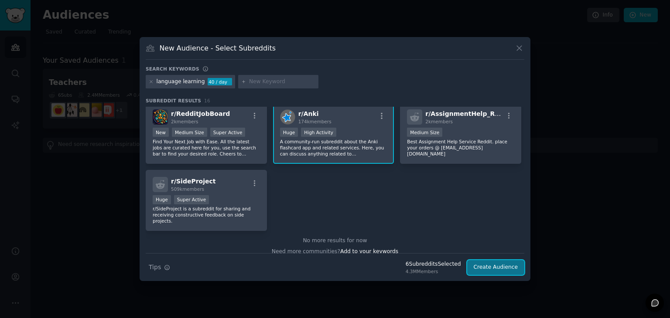
click at [509, 271] on button "Create Audience" at bounding box center [496, 267] width 58 height 15
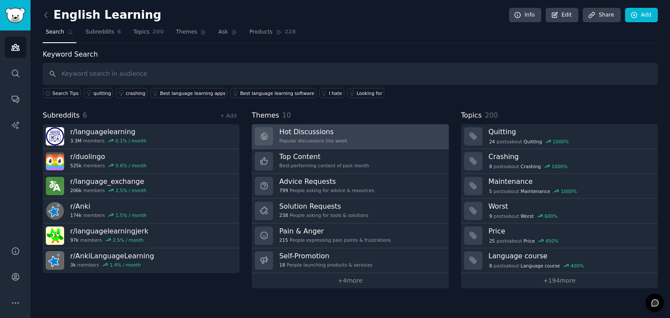
click at [366, 145] on link "Hot Discussions Popular discussions this week" at bounding box center [350, 136] width 197 height 25
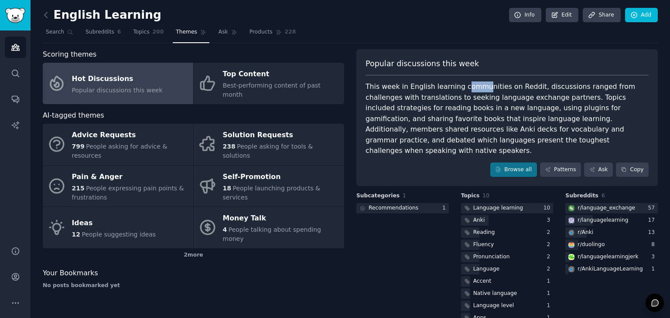
drag, startPoint x: 456, startPoint y: 86, endPoint x: 474, endPoint y: 87, distance: 17.9
click at [474, 87] on div "This week in English learning communities on Reddit, discussions ranged from ch…" at bounding box center [506, 119] width 283 height 75
drag, startPoint x: 506, startPoint y: 86, endPoint x: 554, endPoint y: 84, distance: 48.4
click at [554, 84] on div "This week in English learning communities on Reddit, discussions ranged from ch…" at bounding box center [506, 119] width 283 height 75
drag, startPoint x: 588, startPoint y: 85, endPoint x: 412, endPoint y: 98, distance: 176.1
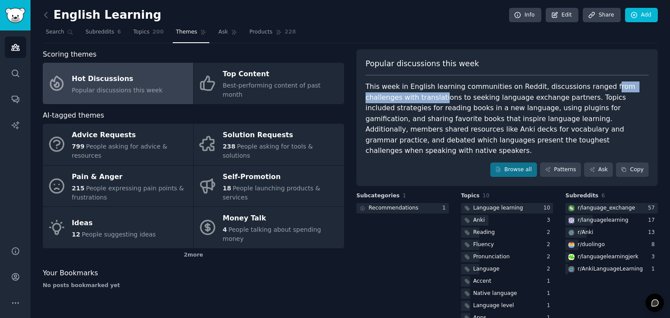
click at [412, 98] on div "This week in English learning communities on Reddit, discussions ranged from ch…" at bounding box center [506, 119] width 283 height 75
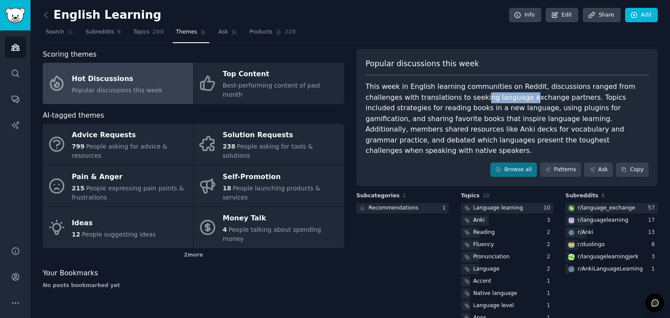
drag, startPoint x: 439, startPoint y: 96, endPoint x: 485, endPoint y: 94, distance: 46.3
click at [485, 94] on div "This week in English learning communities on Reddit, discussions ranged from ch…" at bounding box center [506, 119] width 283 height 75
drag, startPoint x: 489, startPoint y: 96, endPoint x: 525, endPoint y: 95, distance: 35.8
click at [525, 95] on div "This week in English learning communities on Reddit, discussions ranged from ch…" at bounding box center [506, 119] width 283 height 75
drag, startPoint x: 548, startPoint y: 95, endPoint x: 567, endPoint y: 95, distance: 18.7
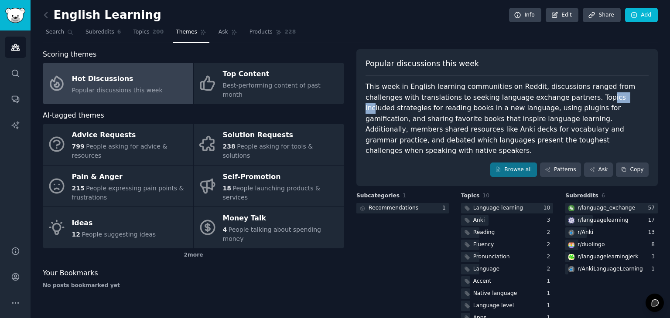
click at [567, 95] on div "This week in English learning communities on Reddit, discussions ranged from ch…" at bounding box center [506, 119] width 283 height 75
drag, startPoint x: 423, startPoint y: 105, endPoint x: 432, endPoint y: 107, distance: 8.6
click at [432, 107] on div "This week in English learning communities on Reddit, discussions ranged from ch…" at bounding box center [506, 119] width 283 height 75
drag, startPoint x: 496, startPoint y: 109, endPoint x: 558, endPoint y: 112, distance: 62.0
click at [558, 112] on div "This week in English learning communities on Reddit, discussions ranged from ch…" at bounding box center [506, 119] width 283 height 75
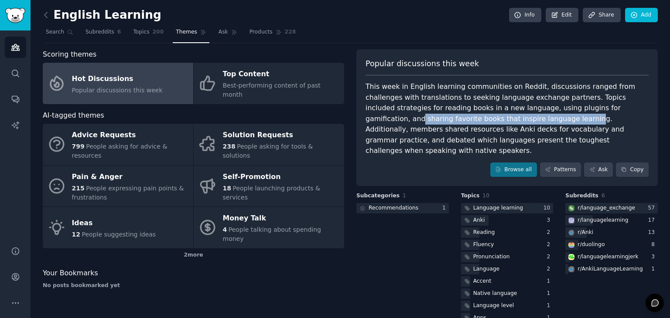
drag, startPoint x: 573, startPoint y: 110, endPoint x: 453, endPoint y: 119, distance: 120.2
click at [453, 119] on div "This week in English learning communities on Reddit, discussions ranged from ch…" at bounding box center [506, 119] width 283 height 75
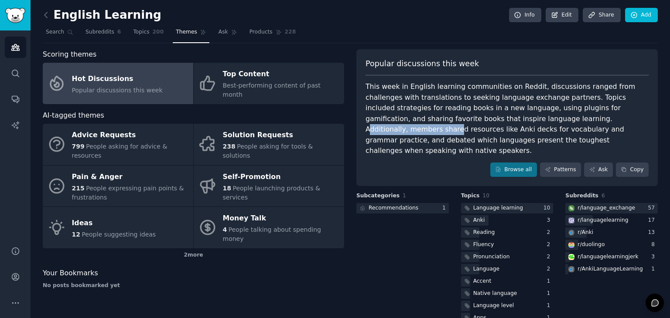
drag, startPoint x: 462, startPoint y: 119, endPoint x: 542, endPoint y: 119, distance: 79.8
click at [542, 119] on div "This week in English learning communities on Reddit, discussions ranged from ch…" at bounding box center [506, 119] width 283 height 75
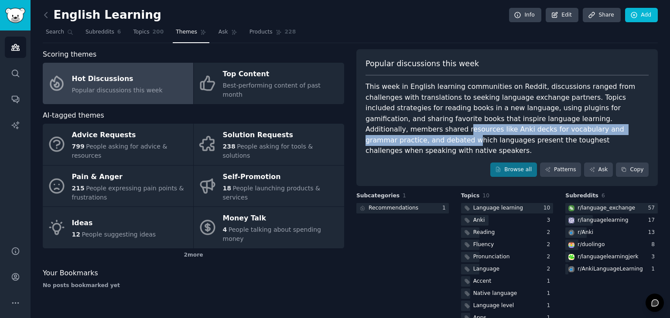
drag, startPoint x: 553, startPoint y: 121, endPoint x: 520, endPoint y: 132, distance: 34.9
click at [520, 132] on div "This week in English learning communities on Reddit, discussions ranged from ch…" at bounding box center [506, 119] width 283 height 75
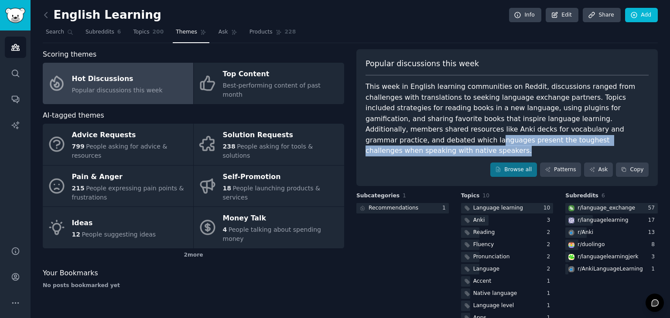
drag, startPoint x: 535, startPoint y: 132, endPoint x: 540, endPoint y: 138, distance: 8.3
click at [540, 138] on div "This week in English learning communities on Reddit, discussions ranged from ch…" at bounding box center [506, 119] width 283 height 75
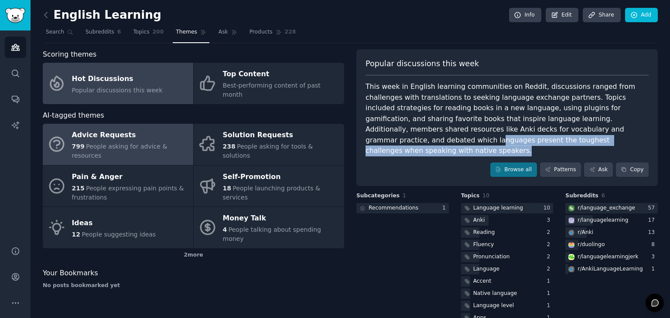
click at [153, 129] on div "Advice Requests" at bounding box center [130, 136] width 117 height 14
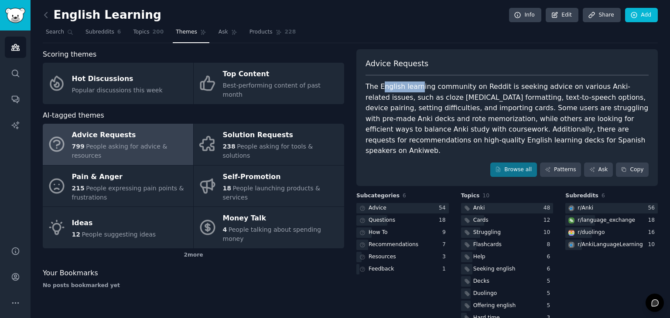
drag, startPoint x: 381, startPoint y: 88, endPoint x: 432, endPoint y: 77, distance: 52.5
click at [432, 77] on div "Advice Requests The English learning community on Reddit is seeking advice on v…" at bounding box center [506, 117] width 301 height 137
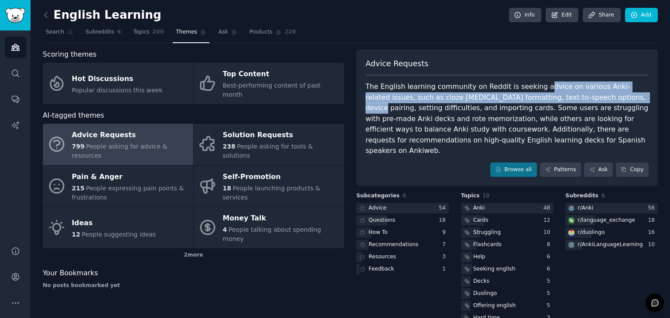
drag, startPoint x: 529, startPoint y: 85, endPoint x: 576, endPoint y: 93, distance: 48.2
click at [576, 93] on div "The English learning community on Reddit is seeking advice on various Anki-rela…" at bounding box center [506, 119] width 283 height 75
click at [484, 95] on div "The English learning community on Reddit is seeking advice on various Anki-rela…" at bounding box center [506, 119] width 283 height 75
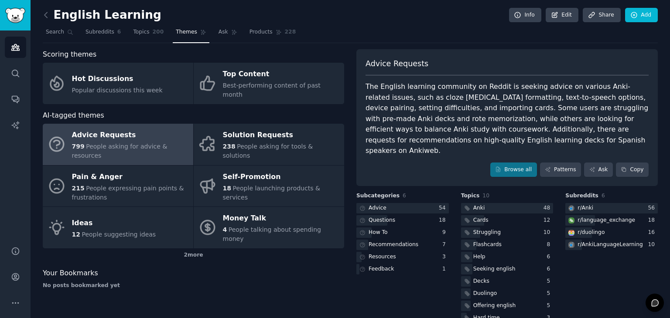
click at [519, 94] on div "The English learning community on Reddit is seeking advice on various Anki-rela…" at bounding box center [506, 119] width 283 height 75
drag, startPoint x: 557, startPoint y: 94, endPoint x: 584, endPoint y: 105, distance: 29.3
click at [584, 105] on div "The English learning community on Reddit is seeking advice on various Anki-rela…" at bounding box center [506, 119] width 283 height 75
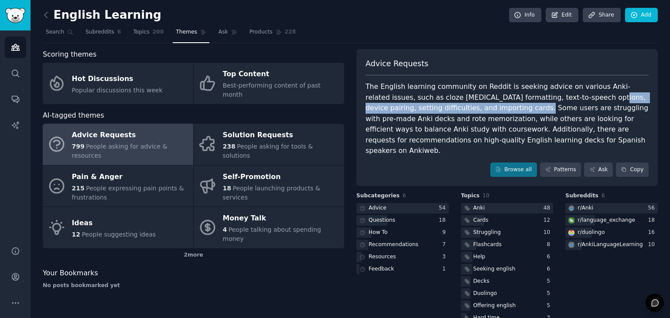
drag, startPoint x: 540, startPoint y: 98, endPoint x: 447, endPoint y: 110, distance: 94.6
click at [447, 110] on div "The English learning community on Reddit is seeking advice on various Anki-rela…" at bounding box center [506, 119] width 283 height 75
click at [428, 109] on div "The English learning community on Reddit is seeking advice on various Anki-rela…" at bounding box center [506, 119] width 283 height 75
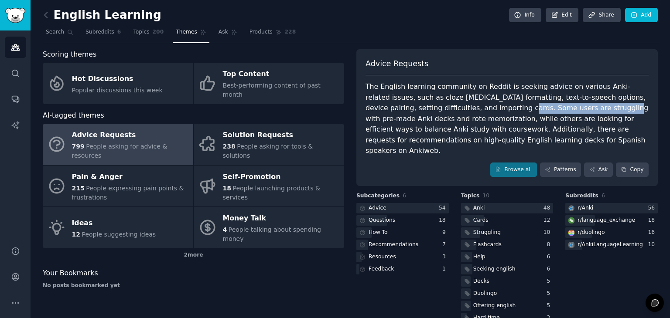
drag, startPoint x: 428, startPoint y: 109, endPoint x: 509, endPoint y: 110, distance: 80.7
click at [509, 110] on div "The English learning community on Reddit is seeking advice on various Anki-rela…" at bounding box center [506, 119] width 283 height 75
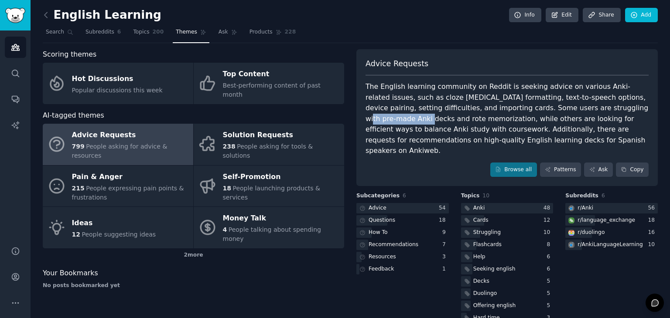
drag, startPoint x: 535, startPoint y: 108, endPoint x: 591, endPoint y: 110, distance: 55.8
click at [591, 110] on div "The English learning community on Reddit is seeking advice on various Anki-rela…" at bounding box center [506, 119] width 283 height 75
drag, startPoint x: 371, startPoint y: 119, endPoint x: 438, endPoint y: 121, distance: 67.2
click at [438, 121] on div "The English learning community on Reddit is seeking advice on various Anki-rela…" at bounding box center [506, 119] width 283 height 75
drag, startPoint x: 459, startPoint y: 120, endPoint x: 499, endPoint y: 119, distance: 39.2
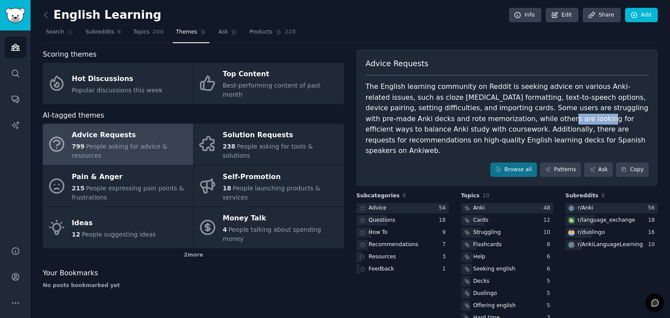
click at [499, 119] on div "The English learning community on Reddit is seeking advice on various Anki-rela…" at bounding box center [506, 119] width 283 height 75
drag, startPoint x: 520, startPoint y: 117, endPoint x: 553, endPoint y: 121, distance: 32.9
click at [553, 121] on div "The English learning community on Reddit is seeking advice on various Anki-rela…" at bounding box center [506, 119] width 283 height 75
drag, startPoint x: 574, startPoint y: 121, endPoint x: 401, endPoint y: 129, distance: 172.8
click at [401, 129] on div "The English learning community on Reddit is seeking advice on various Anki-rela…" at bounding box center [506, 119] width 283 height 75
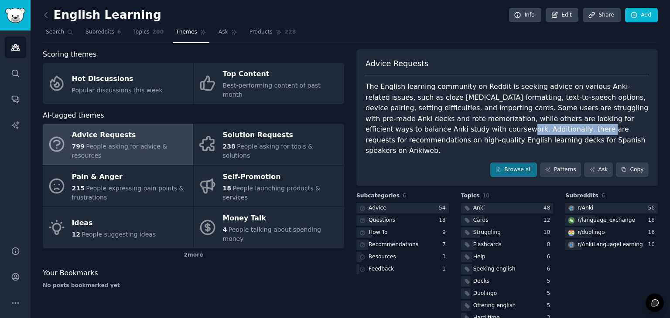
drag, startPoint x: 406, startPoint y: 130, endPoint x: 476, endPoint y: 133, distance: 69.8
click at [476, 133] on div "The English learning community on Reddit is seeking advice on various Anki-rela…" at bounding box center [506, 119] width 283 height 75
drag, startPoint x: 491, startPoint y: 133, endPoint x: 530, endPoint y: 133, distance: 38.4
click at [530, 133] on div "The English learning community on Reddit is seeking advice on various Anki-rela…" at bounding box center [506, 119] width 283 height 75
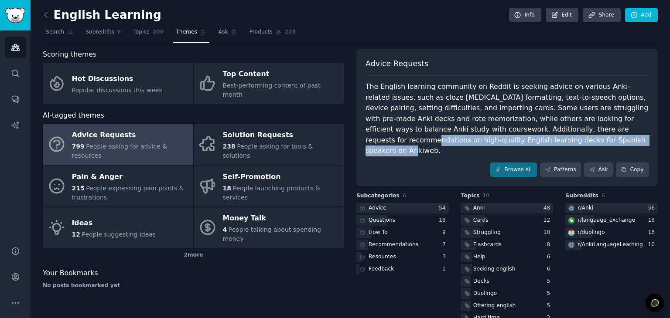
drag, startPoint x: 556, startPoint y: 131, endPoint x: 626, endPoint y: 140, distance: 70.3
click at [626, 140] on div "The English learning community on Reddit is seeking advice on various Anki-rela…" at bounding box center [506, 119] width 283 height 75
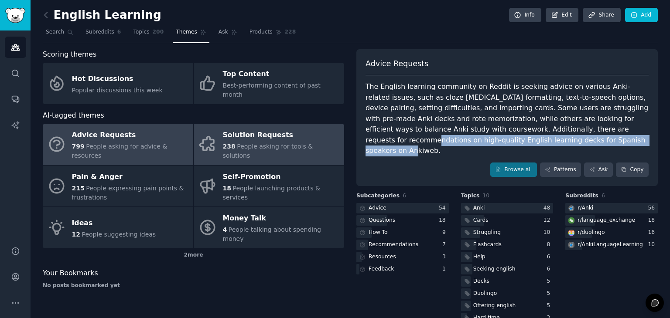
click at [226, 143] on span "238" at bounding box center [229, 146] width 13 height 7
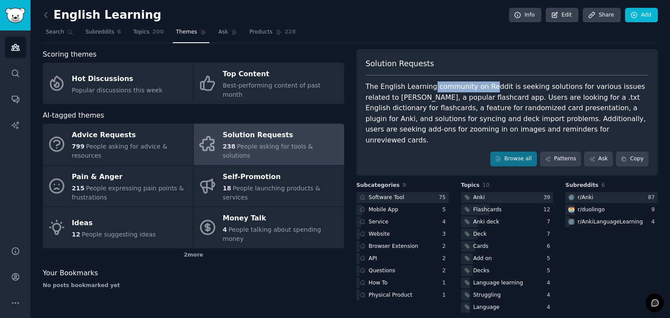
drag, startPoint x: 426, startPoint y: 84, endPoint x: 487, endPoint y: 86, distance: 61.5
click at [487, 86] on div "The English Learning community on Reddit is seeking solutions for various issue…" at bounding box center [506, 114] width 283 height 64
drag, startPoint x: 533, startPoint y: 81, endPoint x: 547, endPoint y: 88, distance: 16.6
click at [547, 88] on div "The English Learning community on Reddit is seeking solutions for various issue…" at bounding box center [506, 114] width 283 height 64
drag, startPoint x: 462, startPoint y: 96, endPoint x: 521, endPoint y: 92, distance: 59.0
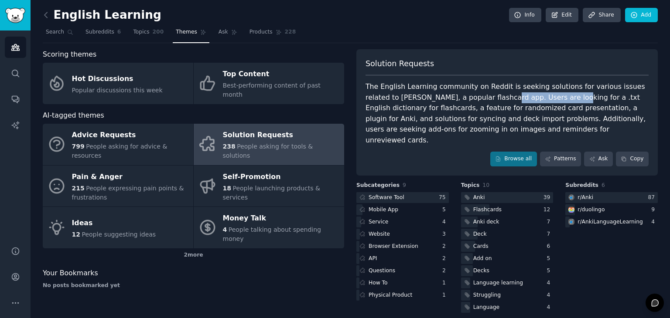
click at [521, 92] on div "The English Learning community on Reddit is seeking solutions for various issue…" at bounding box center [506, 114] width 283 height 64
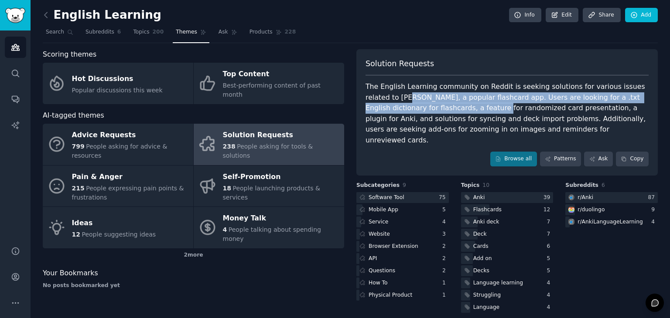
drag, startPoint x: 377, startPoint y: 102, endPoint x: 420, endPoint y: 109, distance: 43.6
click at [420, 109] on div "The English Learning community on Reddit is seeking solutions for various issue…" at bounding box center [506, 114] width 283 height 64
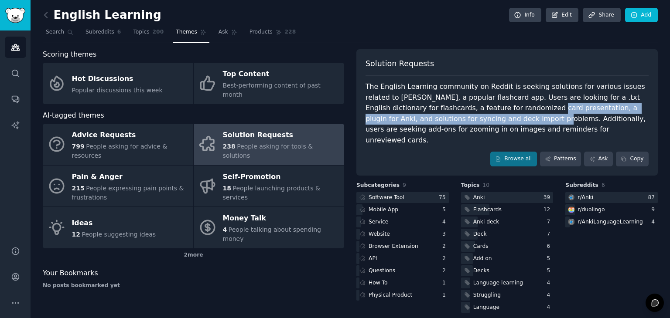
drag, startPoint x: 441, startPoint y: 113, endPoint x: 486, endPoint y: 109, distance: 45.6
click at [486, 109] on div "The English Learning community on Reddit is seeking solutions for various issue…" at bounding box center [506, 114] width 283 height 64
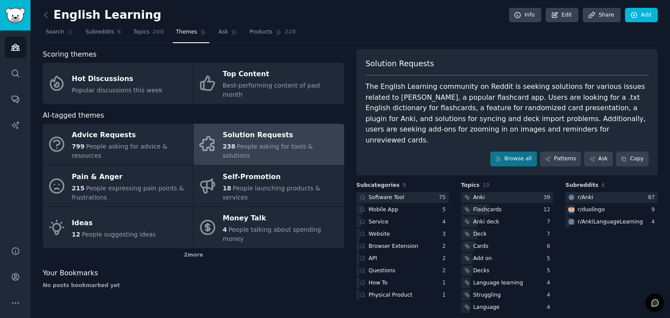
click at [447, 110] on div "The English Learning community on Reddit is seeking solutions for various issue…" at bounding box center [506, 114] width 283 height 64
drag, startPoint x: 447, startPoint y: 110, endPoint x: 500, endPoint y: 108, distance: 53.2
click at [500, 108] on div "The English Learning community on Reddit is seeking solutions for various issue…" at bounding box center [506, 114] width 283 height 64
drag, startPoint x: 527, startPoint y: 106, endPoint x: 557, endPoint y: 102, distance: 30.3
click at [557, 102] on div "The English Learning community on Reddit is seeking solutions for various issue…" at bounding box center [506, 114] width 283 height 64
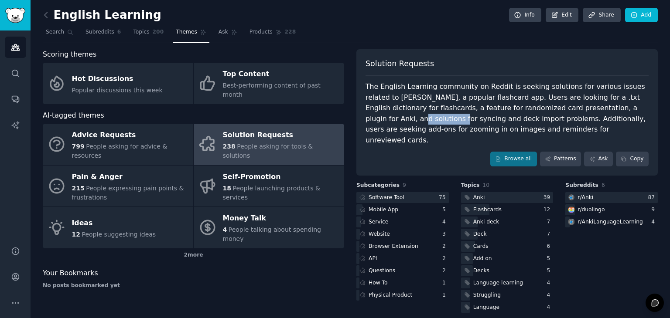
drag, startPoint x: 579, startPoint y: 110, endPoint x: 629, endPoint y: 109, distance: 49.7
click at [629, 109] on div "The English Learning community on Reddit is seeking solutions for various issue…" at bounding box center [506, 114] width 283 height 64
drag, startPoint x: 375, startPoint y: 119, endPoint x: 411, endPoint y: 118, distance: 36.7
click at [411, 118] on div "The English Learning community on Reddit is seeking solutions for various issue…" at bounding box center [506, 114] width 283 height 64
drag, startPoint x: 448, startPoint y: 120, endPoint x: 507, endPoint y: 119, distance: 59.7
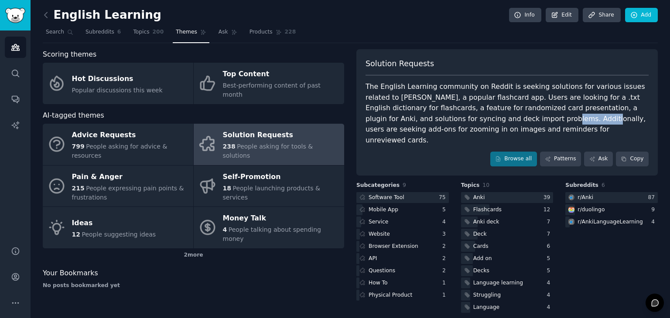
click at [507, 119] on div "The English Learning community on Reddit is seeking solutions for various issue…" at bounding box center [506, 114] width 283 height 64
drag, startPoint x: 516, startPoint y: 119, endPoint x: 559, endPoint y: 119, distance: 42.7
click at [559, 119] on div "The English Learning community on Reddit is seeking solutions for various issue…" at bounding box center [506, 114] width 283 height 64
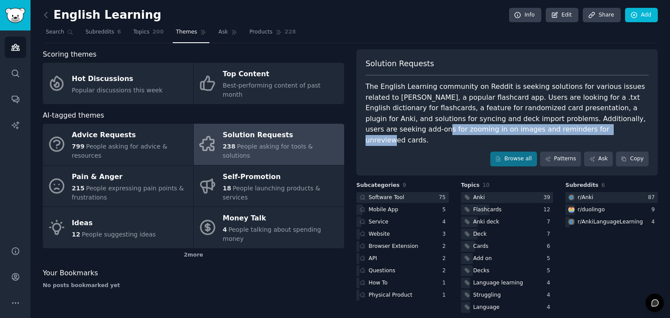
drag, startPoint x: 576, startPoint y: 121, endPoint x: 581, endPoint y: 126, distance: 7.4
click at [581, 126] on div "The English Learning community on Reddit is seeking solutions for various issue…" at bounding box center [506, 114] width 283 height 64
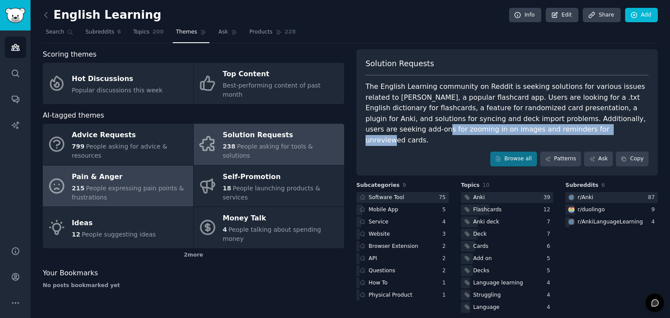
click at [113, 185] on span "People expressing pain points & frustrations" at bounding box center [128, 193] width 112 height 16
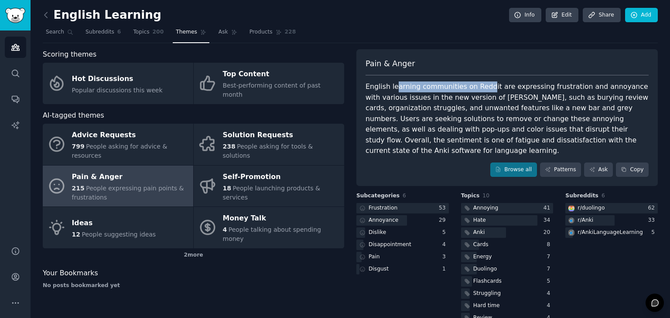
drag, startPoint x: 391, startPoint y: 84, endPoint x: 507, endPoint y: 80, distance: 116.5
click at [507, 80] on div "Pain & Anger English learning communities on Reddit are expressing frustration …" at bounding box center [506, 117] width 301 height 137
click at [418, 105] on div "English learning communities on Reddit are expressing frustration and annoyance…" at bounding box center [506, 119] width 283 height 75
drag, startPoint x: 434, startPoint y: 102, endPoint x: 479, endPoint y: 101, distance: 44.9
click at [479, 101] on div "English learning communities on Reddit are expressing frustration and annoyance…" at bounding box center [506, 119] width 283 height 75
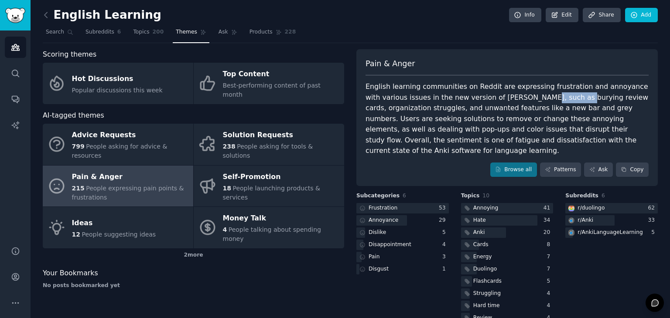
drag, startPoint x: 507, startPoint y: 99, endPoint x: 558, endPoint y: 103, distance: 51.1
click at [558, 103] on div "English learning communities on Reddit are expressing frustration and annoyance…" at bounding box center [506, 119] width 283 height 75
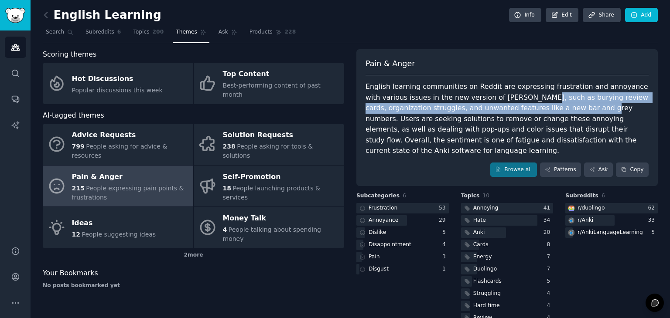
click at [410, 106] on div "English learning communities on Reddit are expressing frustration and annoyance…" at bounding box center [506, 119] width 283 height 75
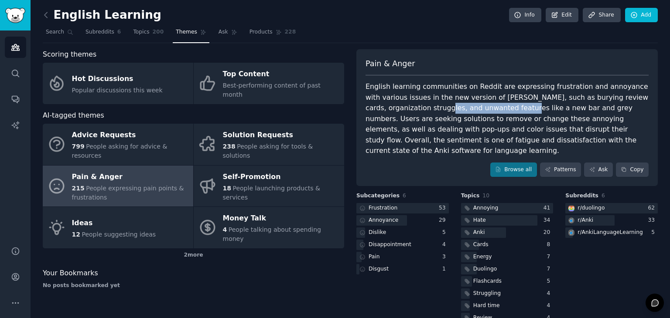
drag, startPoint x: 410, startPoint y: 106, endPoint x: 483, endPoint y: 106, distance: 73.2
click at [483, 106] on div "English learning communities on Reddit are expressing frustration and annoyance…" at bounding box center [506, 119] width 283 height 75
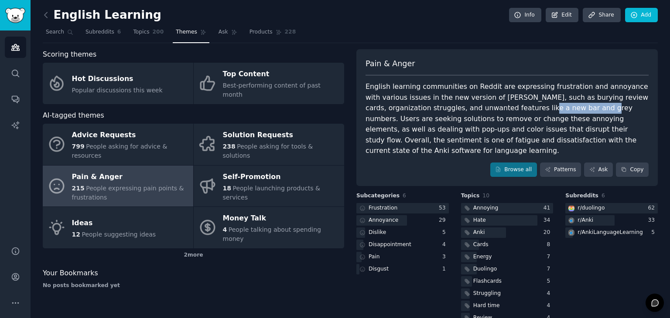
drag, startPoint x: 502, startPoint y: 110, endPoint x: 561, endPoint y: 112, distance: 59.3
click at [561, 112] on div "English learning communities on Reddit are expressing frustration and annoyance…" at bounding box center [506, 119] width 283 height 75
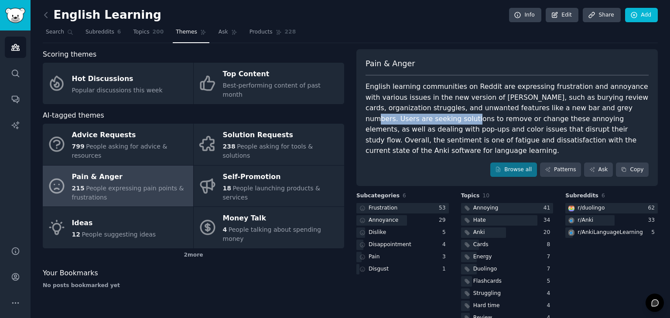
drag, startPoint x: 579, startPoint y: 111, endPoint x: 408, endPoint y: 122, distance: 171.2
click at [408, 122] on div "English learning communities on Reddit are expressing frustration and annoyance…" at bounding box center [506, 119] width 283 height 75
click at [536, 119] on div "English learning communities on Reddit are expressing frustration and annoyance…" at bounding box center [506, 119] width 283 height 75
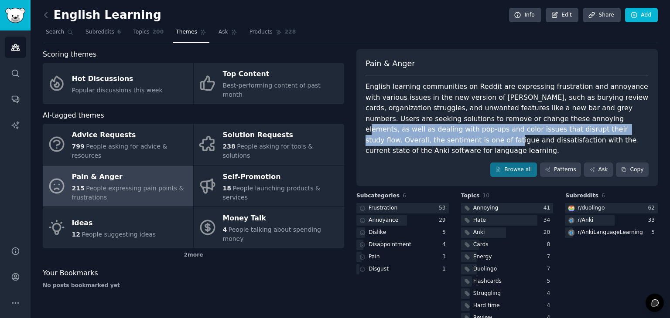
drag, startPoint x: 540, startPoint y: 119, endPoint x: 640, endPoint y: 127, distance: 99.7
click at [640, 127] on div "English learning communities on Reddit are expressing frustration and annoyance…" at bounding box center [506, 119] width 283 height 75
click at [639, 121] on div "English learning communities on Reddit are expressing frustration and annoyance…" at bounding box center [506, 119] width 283 height 75
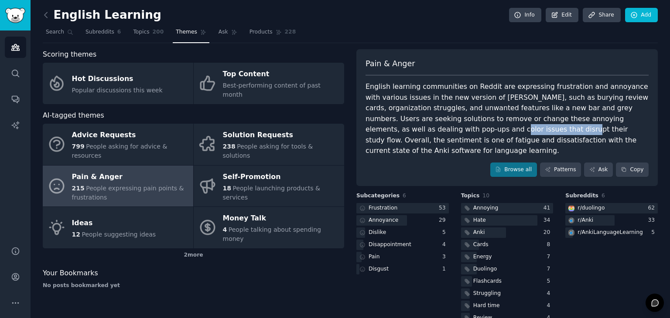
drag, startPoint x: 394, startPoint y: 131, endPoint x: 455, endPoint y: 133, distance: 61.5
click at [455, 133] on div "English learning communities on Reddit are expressing frustration and annoyance…" at bounding box center [506, 119] width 283 height 75
drag, startPoint x: 464, startPoint y: 133, endPoint x: 493, endPoint y: 129, distance: 29.0
click at [493, 129] on div "English learning communities on Reddit are expressing frustration and annoyance…" at bounding box center [506, 119] width 283 height 75
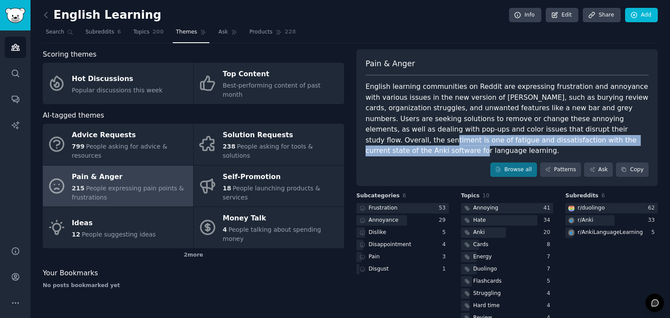
drag, startPoint x: 562, startPoint y: 126, endPoint x: 571, endPoint y: 138, distance: 15.3
click at [571, 138] on div "English learning communities on Reddit are expressing frustration and annoyance…" at bounding box center [506, 119] width 283 height 75
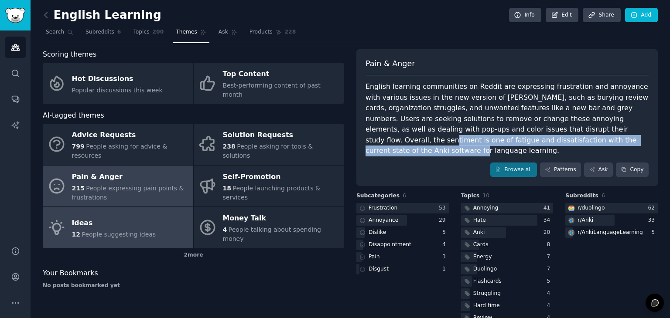
click at [149, 207] on link "Ideas 12 People suggesting ideas" at bounding box center [118, 227] width 150 height 41
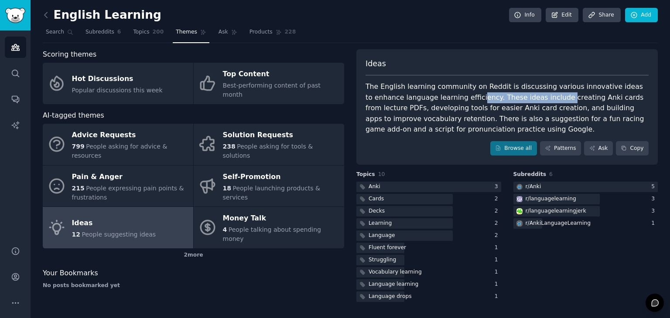
drag, startPoint x: 436, startPoint y: 95, endPoint x: 513, endPoint y: 99, distance: 77.2
click at [513, 99] on div "The English learning community on Reddit is discussing various innovative ideas…" at bounding box center [506, 109] width 283 height 54
drag, startPoint x: 553, startPoint y: 92, endPoint x: 584, endPoint y: 91, distance: 31.0
click at [584, 91] on div "The English learning community on Reddit is discussing various innovative ideas…" at bounding box center [506, 109] width 283 height 54
click at [441, 105] on div "The English learning community on Reddit is discussing various innovative ideas…" at bounding box center [506, 109] width 283 height 54
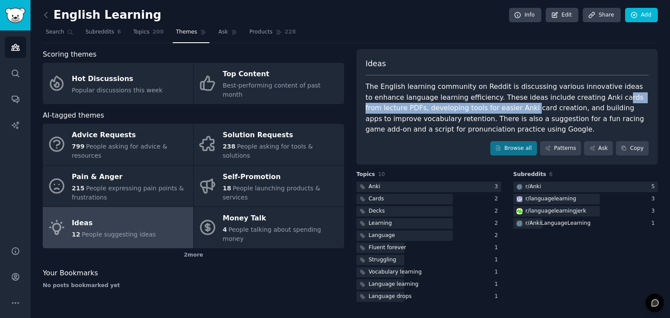
drag, startPoint x: 463, startPoint y: 103, endPoint x: 563, endPoint y: 101, distance: 100.3
click at [563, 101] on div "The English learning community on Reddit is discussing various innovative ideas…" at bounding box center [506, 109] width 283 height 54
click at [460, 111] on div "The English learning community on Reddit is discussing various innovative ideas…" at bounding box center [506, 109] width 283 height 54
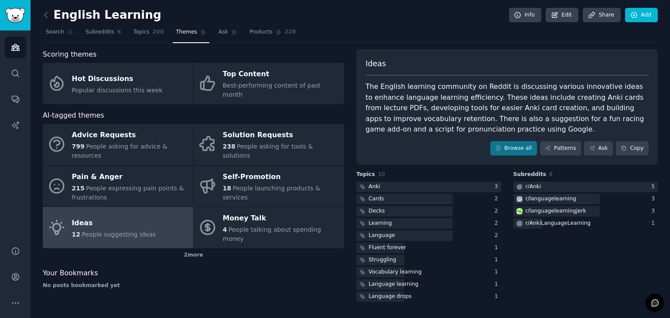
drag, startPoint x: 464, startPoint y: 111, endPoint x: 501, endPoint y: 105, distance: 37.5
click at [501, 105] on div "The English learning community on Reddit is discussing various innovative ideas…" at bounding box center [506, 109] width 283 height 54
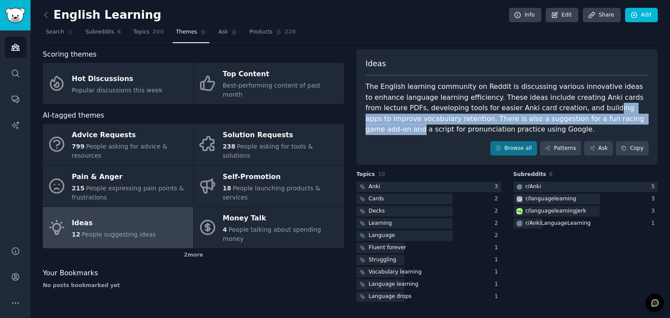
drag, startPoint x: 534, startPoint y: 105, endPoint x: 581, endPoint y: 114, distance: 47.9
click at [581, 114] on div "The English learning community on Reddit is discussing various innovative ideas…" at bounding box center [506, 109] width 283 height 54
click at [402, 122] on div "The English learning community on Reddit is discussing various innovative ideas…" at bounding box center [506, 109] width 283 height 54
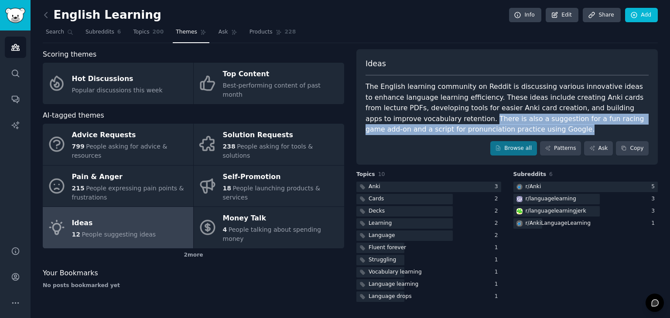
drag, startPoint x: 402, startPoint y: 122, endPoint x: 495, endPoint y: 122, distance: 93.3
click at [495, 122] on div "The English learning community on Reddit is discussing various innovative ideas…" at bounding box center [506, 109] width 283 height 54
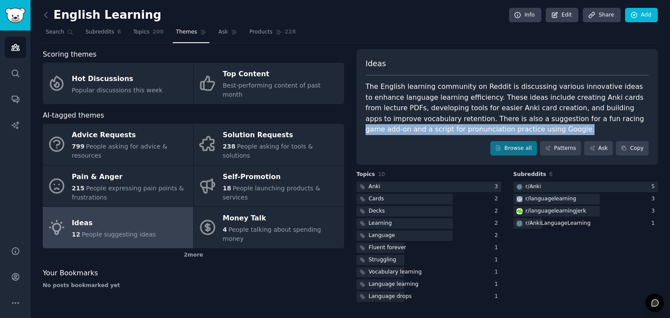
drag, startPoint x: 526, startPoint y: 117, endPoint x: 530, endPoint y: 129, distance: 12.6
click at [530, 129] on div "The English learning community on Reddit is discussing various innovative ideas…" at bounding box center [506, 109] width 283 height 54
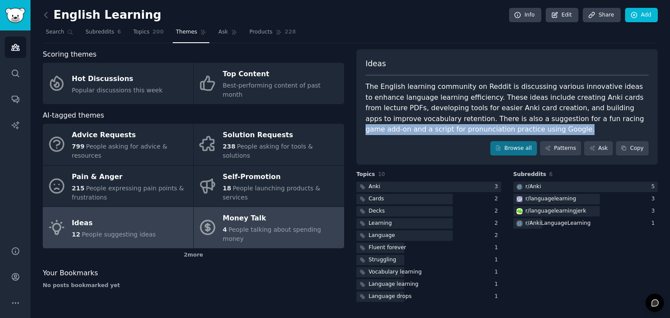
click at [246, 212] on div "Money Talk" at bounding box center [281, 219] width 117 height 14
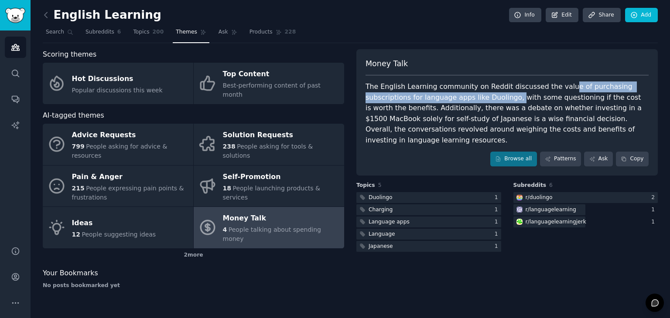
drag, startPoint x: 552, startPoint y: 84, endPoint x: 466, endPoint y: 98, distance: 87.8
click at [466, 98] on div "The English Learning community on Reddit discussed the value of purchasing subs…" at bounding box center [506, 114] width 283 height 64
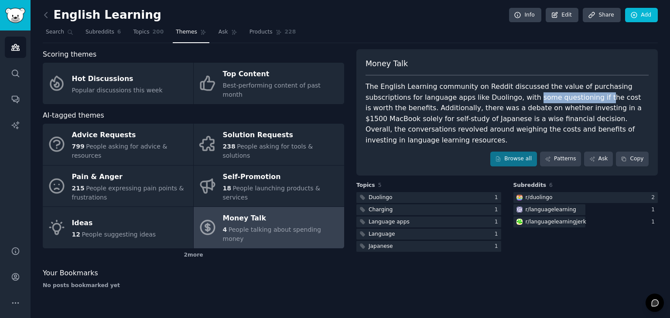
drag, startPoint x: 481, startPoint y: 98, endPoint x: 545, endPoint y: 100, distance: 63.7
click at [545, 100] on div "The English Learning community on Reddit discussed the value of purchasing subs…" at bounding box center [506, 114] width 283 height 64
drag, startPoint x: 485, startPoint y: 106, endPoint x: 520, endPoint y: 108, distance: 35.3
click at [520, 108] on div "The English Learning community on Reddit discussed the value of purchasing subs…" at bounding box center [506, 114] width 283 height 64
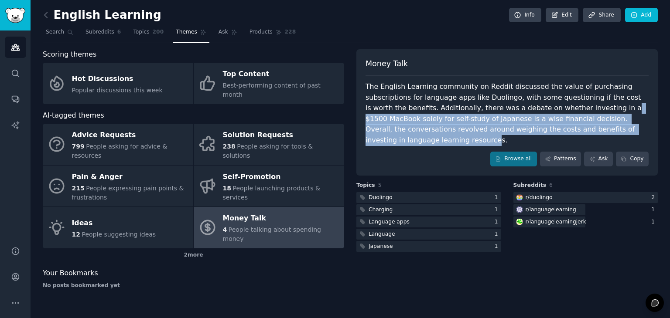
drag, startPoint x: 541, startPoint y: 111, endPoint x: 608, endPoint y: 126, distance: 68.4
click at [608, 126] on div "The English Learning community on Reddit discussed the value of purchasing subs…" at bounding box center [506, 114] width 283 height 64
click at [454, 118] on div "The English Learning community on Reddit discussed the value of purchasing subs…" at bounding box center [506, 114] width 283 height 64
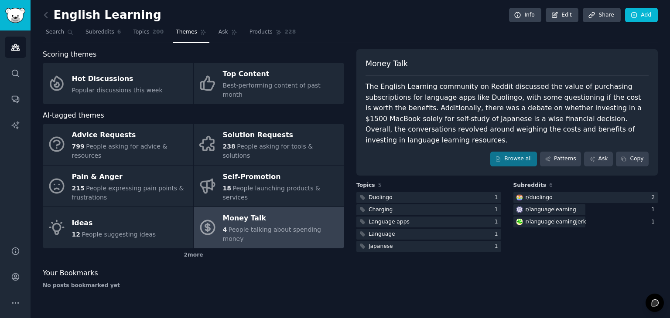
drag, startPoint x: 518, startPoint y: 119, endPoint x: 539, endPoint y: 129, distance: 22.4
click at [539, 129] on div "The English Learning community on Reddit discussed the value of purchasing subs…" at bounding box center [506, 114] width 283 height 64
click at [194, 248] on div "2 more" at bounding box center [193, 255] width 301 height 14
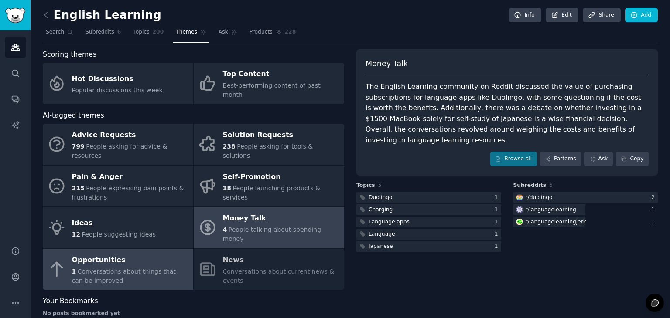
click at [153, 267] on div "1 Conversations about things that can be improved" at bounding box center [130, 276] width 117 height 18
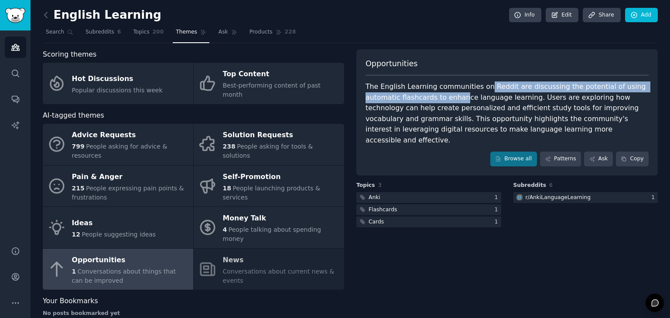
drag, startPoint x: 422, startPoint y: 92, endPoint x: 483, endPoint y: 85, distance: 60.9
click at [483, 85] on div "The English Learning communities on Reddit are discussing the potential of usin…" at bounding box center [506, 114] width 283 height 64
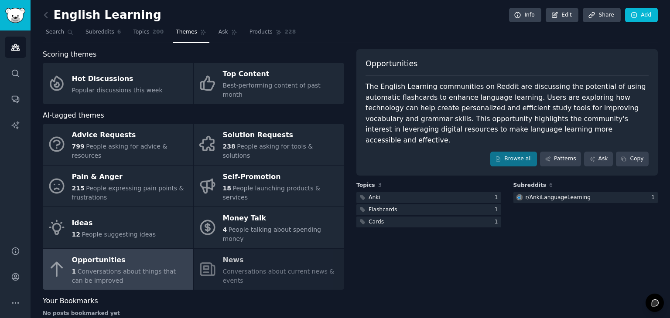
click at [452, 102] on div "The English Learning communities on Reddit are discussing the potential of usin…" at bounding box center [506, 114] width 283 height 64
drag, startPoint x: 434, startPoint y: 101, endPoint x: 480, endPoint y: 95, distance: 46.2
click at [480, 95] on div "The English Learning communities on Reddit are discussing the potential of usin…" at bounding box center [506, 114] width 283 height 64
drag, startPoint x: 492, startPoint y: 97, endPoint x: 582, endPoint y: 99, distance: 90.3
click at [582, 99] on div "The English Learning communities on Reddit are discussing the potential of usin…" at bounding box center [506, 114] width 283 height 64
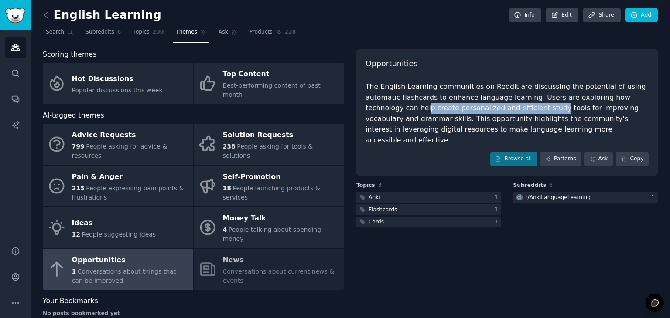
drag, startPoint x: 624, startPoint y: 99, endPoint x: 462, endPoint y: 110, distance: 162.1
click at [462, 110] on div "The English Learning communities on Reddit are discussing the potential of usin…" at bounding box center [506, 114] width 283 height 64
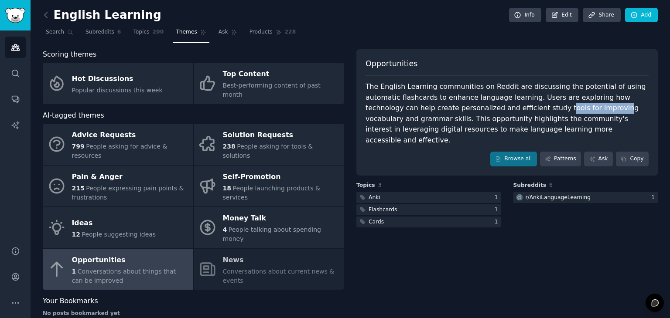
drag, startPoint x: 467, startPoint y: 110, endPoint x: 516, endPoint y: 109, distance: 48.8
click at [516, 109] on div "The English Learning communities on Reddit are discussing the potential of usin…" at bounding box center [506, 114] width 283 height 64
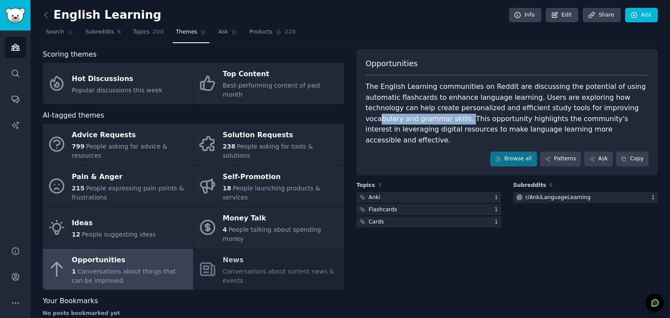
drag, startPoint x: 538, startPoint y: 108, endPoint x: 618, endPoint y: 109, distance: 79.3
click at [618, 109] on div "The English Learning communities on Reddit are discussing the potential of usin…" at bounding box center [506, 114] width 283 height 64
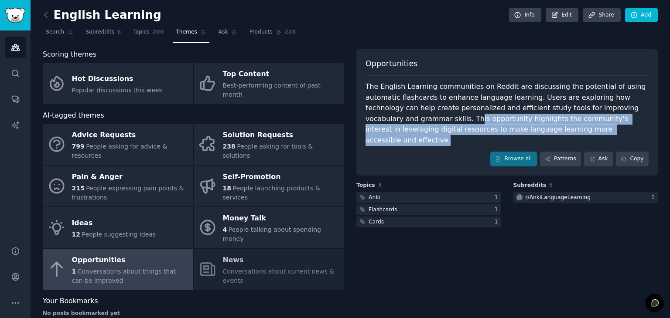
drag, startPoint x: 625, startPoint y: 109, endPoint x: 544, endPoint y: 131, distance: 84.6
click at [544, 131] on div "The English Learning communities on Reddit are discussing the potential of usin…" at bounding box center [506, 114] width 283 height 64
click at [516, 152] on link "Browse all" at bounding box center [513, 159] width 47 height 15
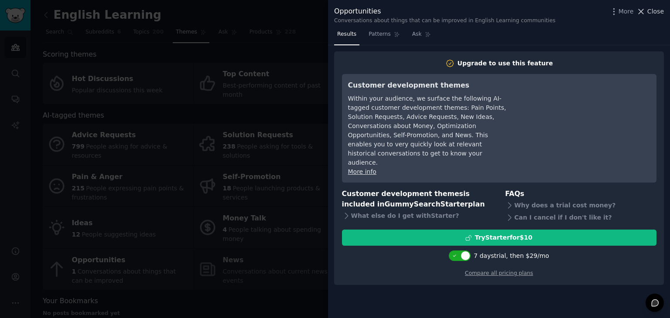
click at [649, 7] on span "Close" at bounding box center [655, 11] width 17 height 9
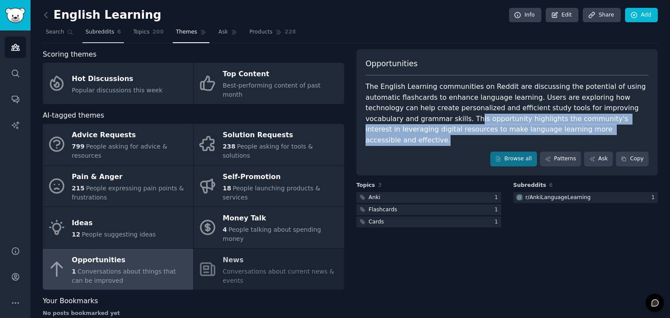
click at [97, 28] on span "Subreddits" at bounding box center [99, 32] width 29 height 8
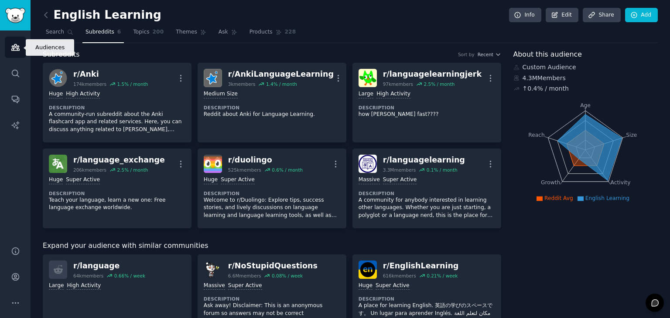
click at [17, 51] on icon "Sidebar" at bounding box center [15, 47] width 8 height 6
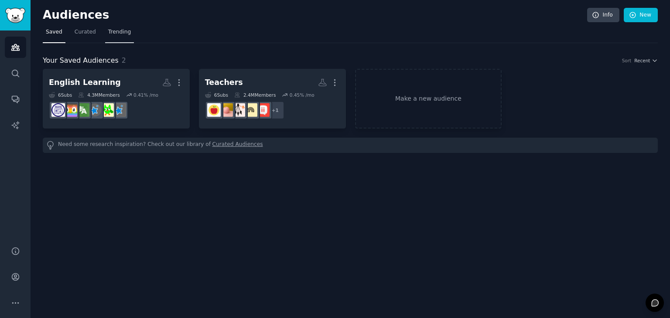
click at [117, 30] on span "Trending" at bounding box center [119, 32] width 23 height 8
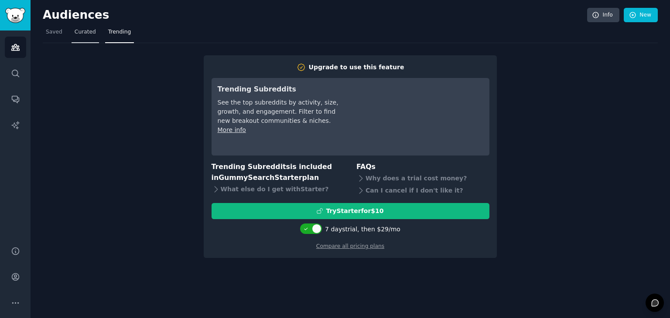
click at [84, 36] on link "Curated" at bounding box center [84, 34] width 27 height 18
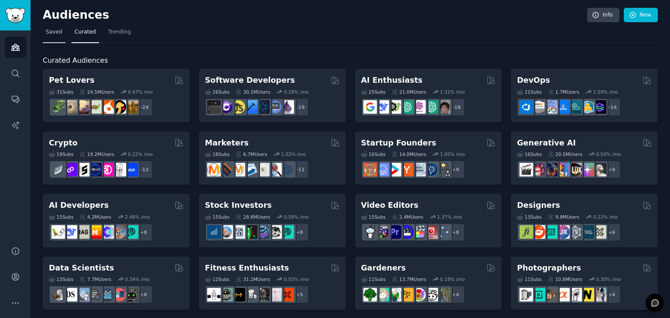
click at [47, 37] on link "Saved" at bounding box center [54, 34] width 23 height 18
